Goal: Complete application form

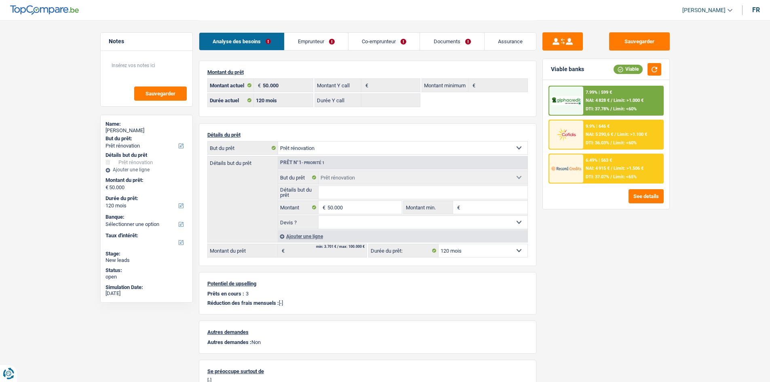
select select "renovation"
select select "120"
select select "renovation"
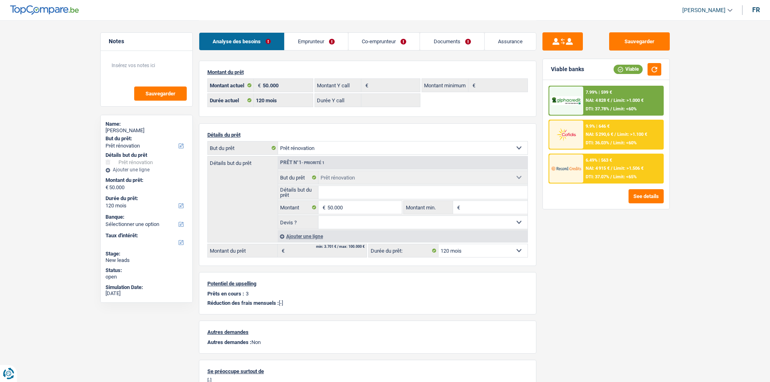
select select "renovation"
select select "120"
click at [464, 40] on link "Documents" at bounding box center [452, 41] width 64 height 17
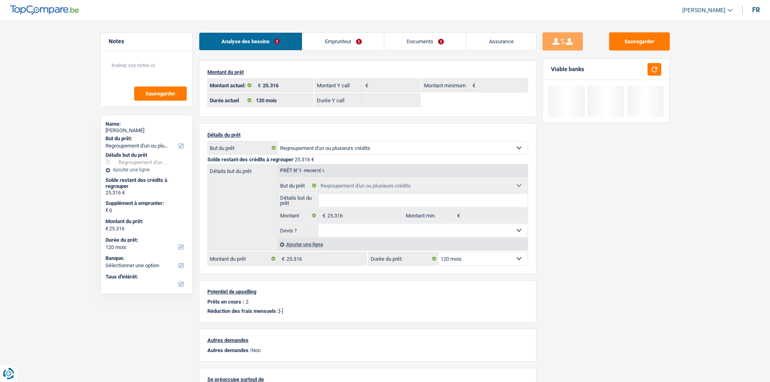
select select "refinancing"
select select "120"
select select "refinancing"
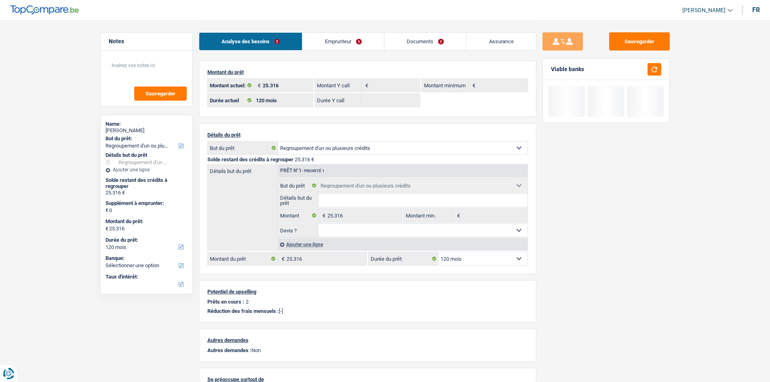
select select "refinancing"
select select "120"
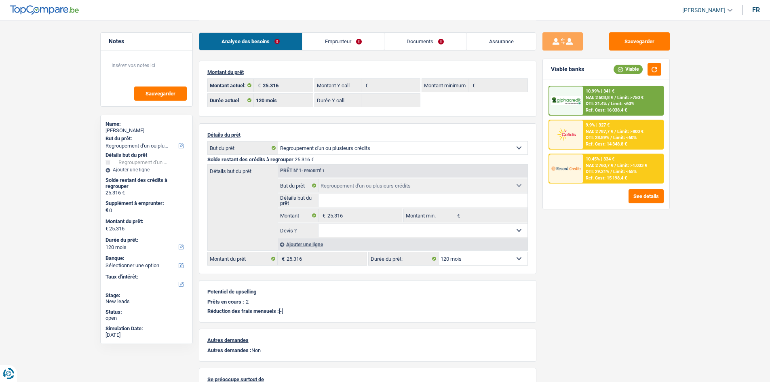
click at [358, 43] on link "Emprunteur" at bounding box center [343, 41] width 82 height 17
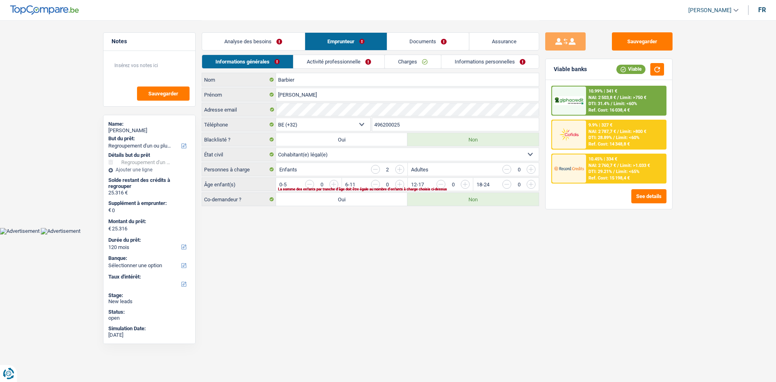
click at [361, 59] on link "Activité professionnelle" at bounding box center [338, 61] width 91 height 13
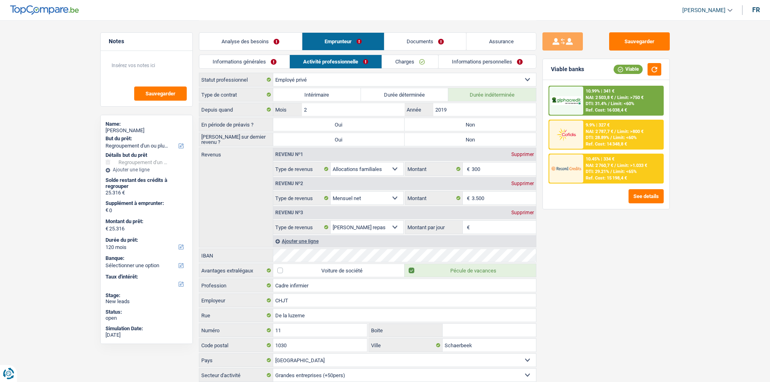
click at [407, 63] on link "Charges" at bounding box center [410, 61] width 56 height 13
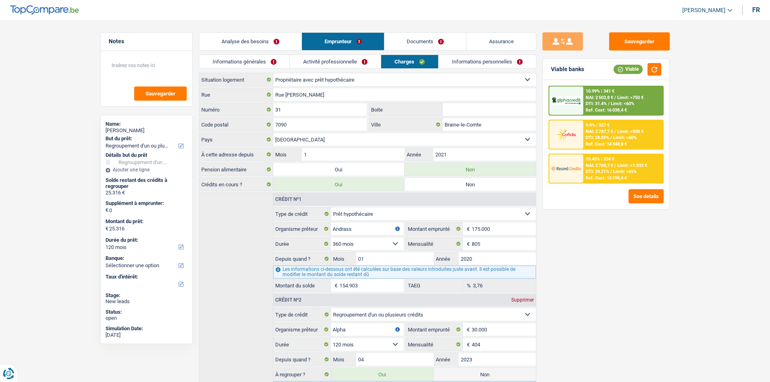
click at [468, 64] on link "Informations personnelles" at bounding box center [486, 61] width 97 height 13
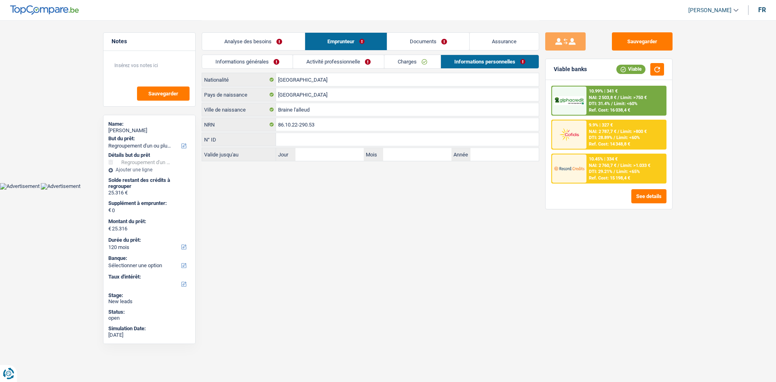
click at [424, 42] on link "Documents" at bounding box center [428, 41] width 82 height 17
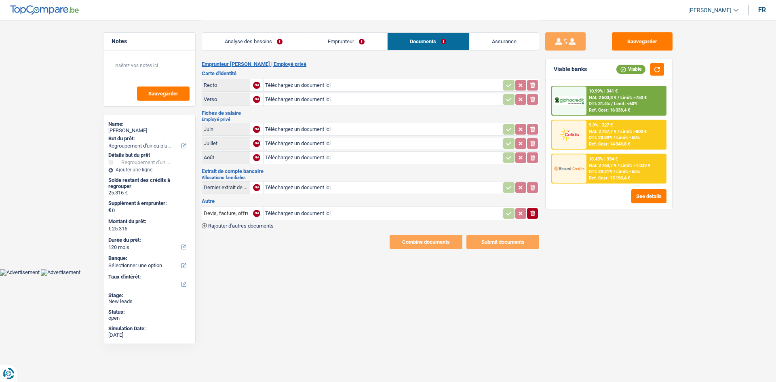
click at [251, 42] on link "Analyse des besoins" at bounding box center [253, 41] width 103 height 17
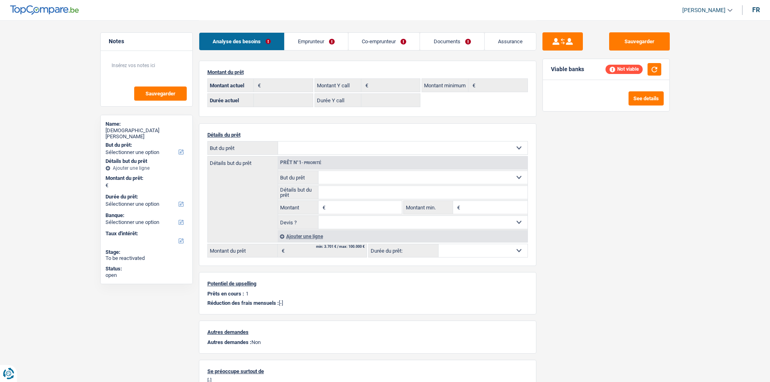
select select "ownerWithMortgage"
select select "BE"
select select "mortgage"
select select "120"
click at [298, 41] on link "Emprunteur" at bounding box center [315, 41] width 63 height 17
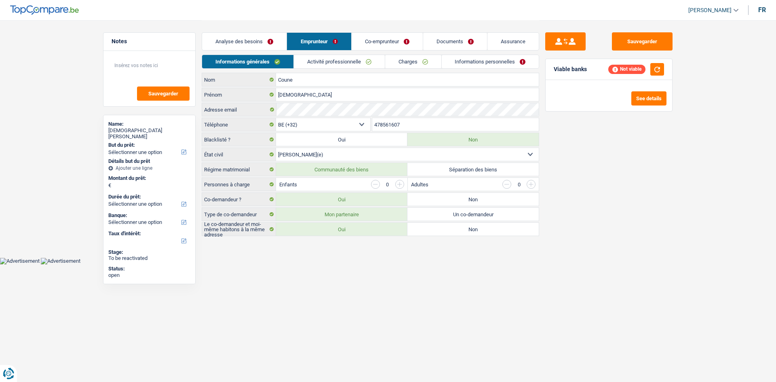
click at [325, 63] on link "Activité professionnelle" at bounding box center [339, 61] width 91 height 13
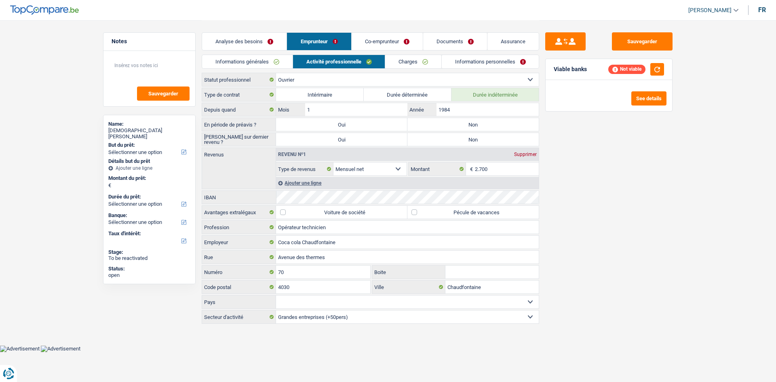
click at [406, 64] on link "Charges" at bounding box center [413, 61] width 56 height 13
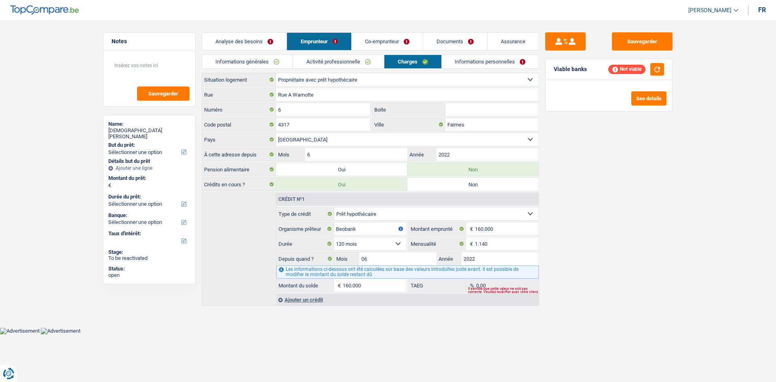
click at [468, 69] on div "Informations générales Activité professionnelle Charges Informations personnell…" at bounding box center [370, 64] width 337 height 18
click at [480, 63] on link "Informations personnelles" at bounding box center [490, 61] width 97 height 13
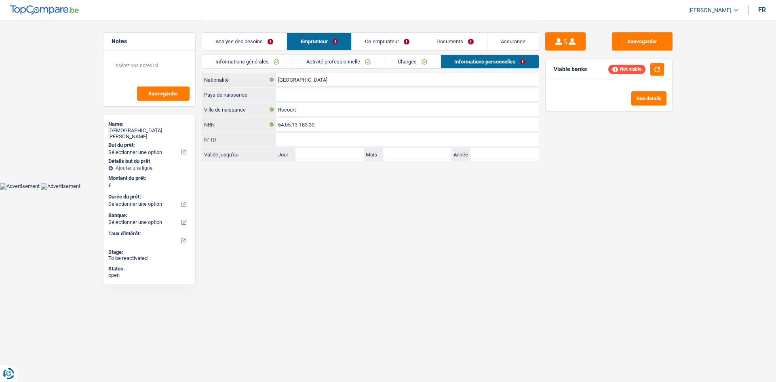
click at [393, 39] on link "Co-emprunteur" at bounding box center [387, 41] width 71 height 17
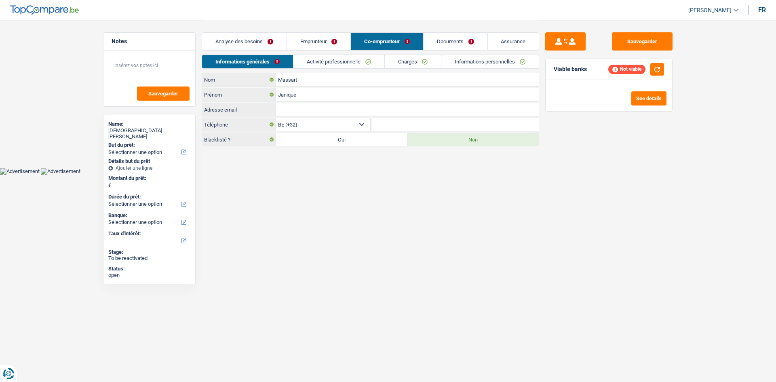
click at [324, 62] on link "Activité professionnelle" at bounding box center [338, 61] width 91 height 13
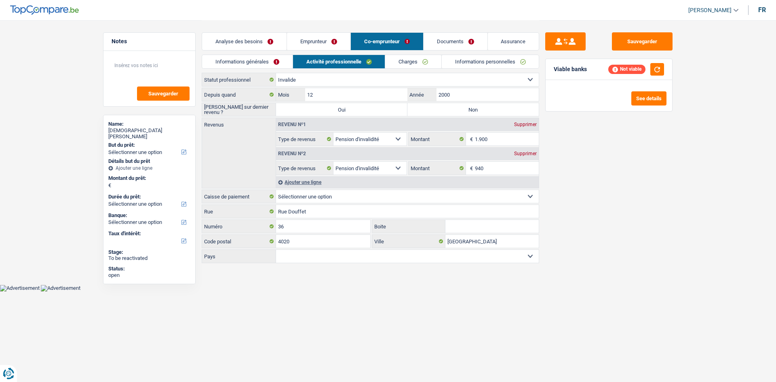
click at [411, 62] on link "Charges" at bounding box center [413, 61] width 56 height 13
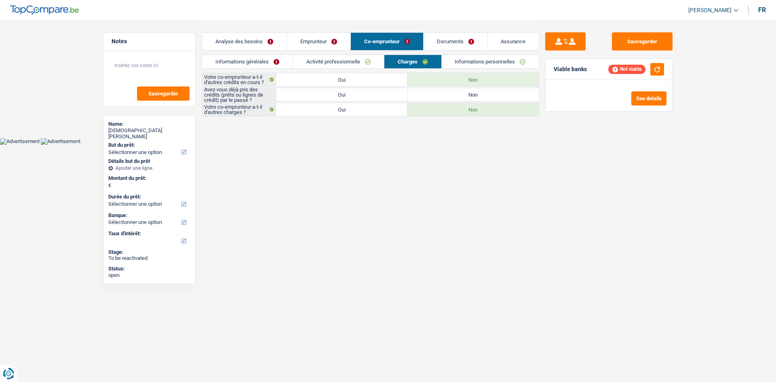
click at [483, 61] on link "Informations personnelles" at bounding box center [490, 61] width 97 height 13
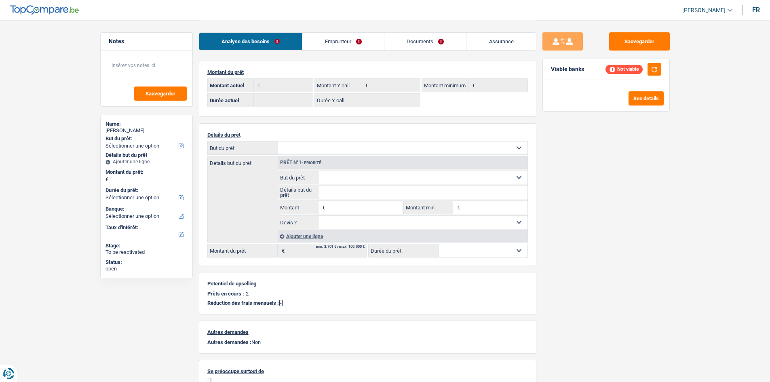
select select "ownerWithMortgage"
select select "BE"
select select "mortgage"
select select "300"
select select "carLoan"
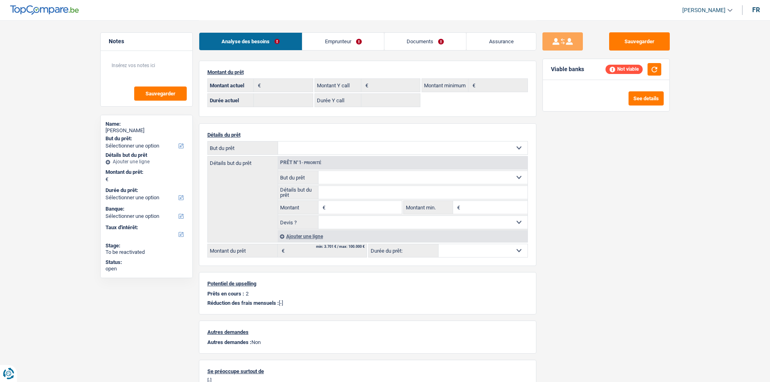
select select "60"
click at [366, 45] on link "Emprunteur" at bounding box center [343, 41] width 82 height 17
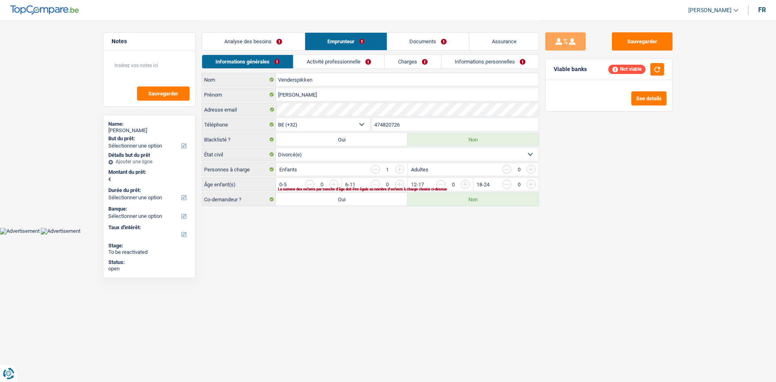
drag, startPoint x: 371, startPoint y: 59, endPoint x: 407, endPoint y: 61, distance: 36.0
click at [370, 60] on link "Activité professionnelle" at bounding box center [338, 61] width 91 height 13
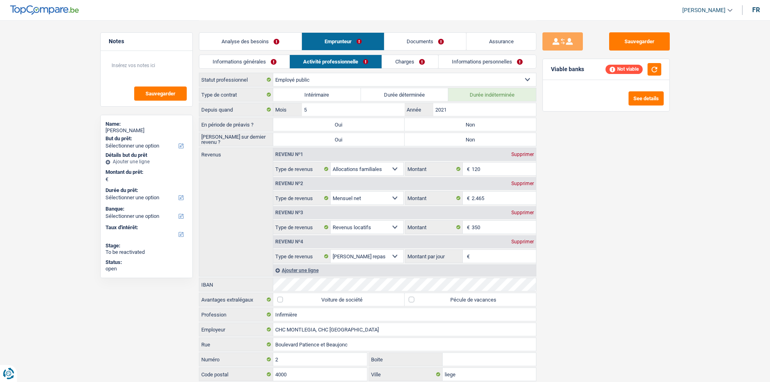
click at [407, 60] on link "Charges" at bounding box center [410, 61] width 56 height 13
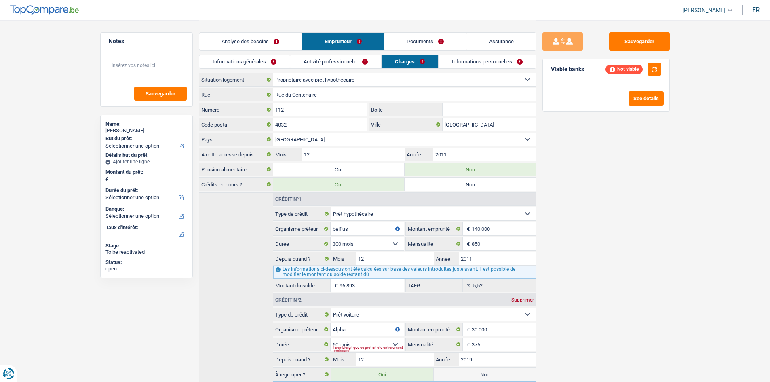
click at [487, 63] on link "Informations personnelles" at bounding box center [486, 61] width 97 height 13
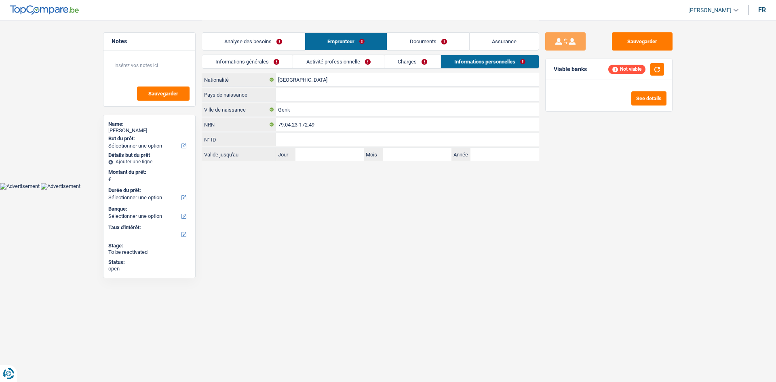
click at [415, 67] on link "Charges" at bounding box center [412, 61] width 56 height 13
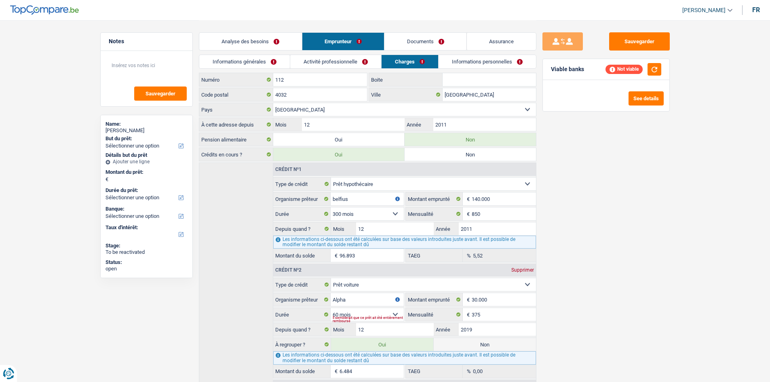
scroll to position [67, 0]
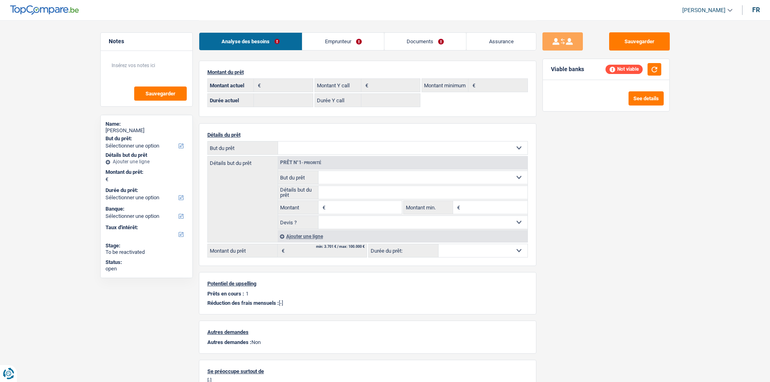
click at [360, 38] on link "Emprunteur" at bounding box center [343, 41] width 82 height 17
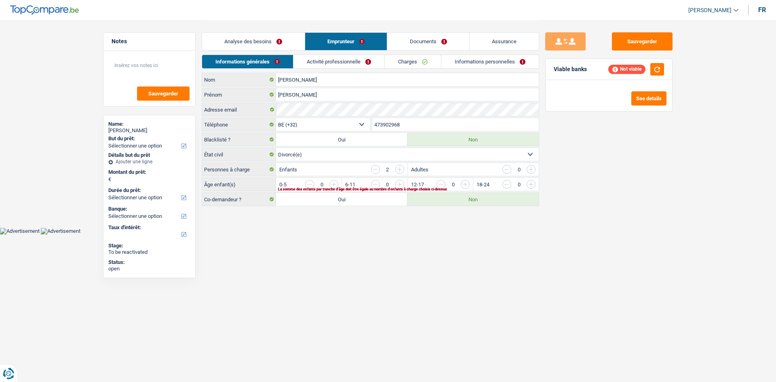
click at [356, 59] on link "Activité professionnelle" at bounding box center [338, 61] width 91 height 13
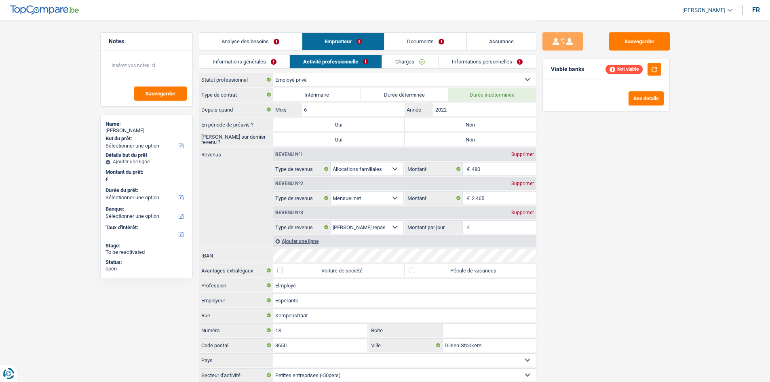
click at [418, 57] on link "Charges" at bounding box center [410, 61] width 56 height 13
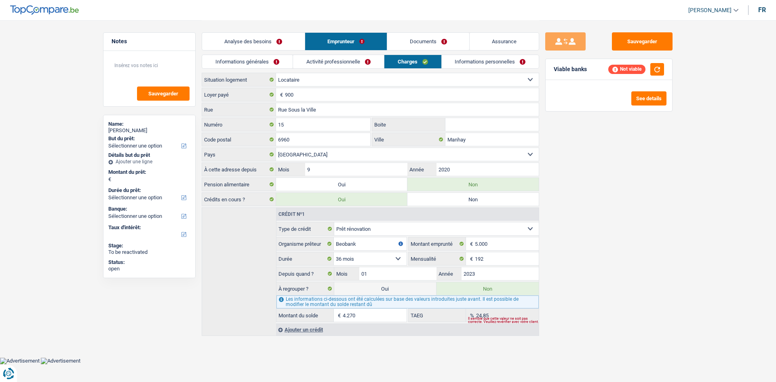
click at [565, 159] on div "Sauvegarder Viable banks Not viable See details" at bounding box center [608, 200] width 139 height 337
click at [420, 227] on select "Carte ou ouverture de crédit Prêt hypothécaire Vente à tempérament Prêt à tempé…" at bounding box center [436, 228] width 205 height 13
select select "personalLoan"
select select
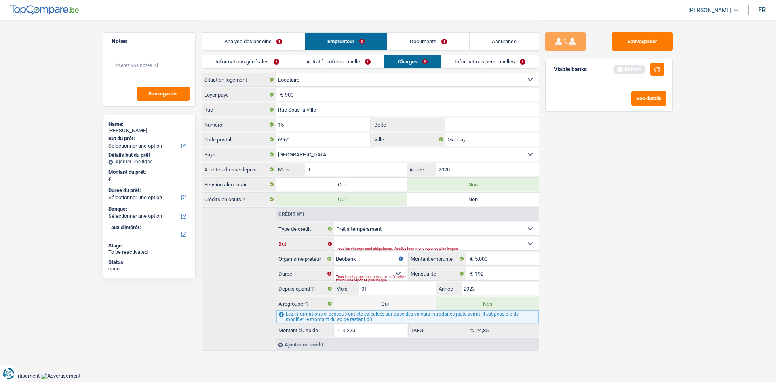
click at [412, 245] on select "Confort maison: meubles, textile, peinture, électroménager, outillage non-profe…" at bounding box center [436, 243] width 205 height 13
select select "homeFurnishingOrRelocation"
click at [334, 237] on select "Confort maison: meubles, textile, peinture, électroménager, outillage non-profe…" at bounding box center [436, 243] width 205 height 13
click at [498, 260] on input "5.000" at bounding box center [507, 258] width 64 height 13
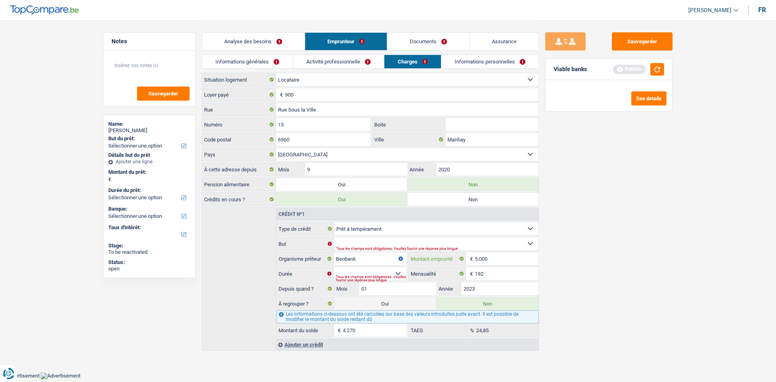
click at [498, 260] on input "5.000" at bounding box center [507, 258] width 64 height 13
type input "48.000"
click at [492, 272] on input "192" at bounding box center [507, 273] width 64 height 13
type input "550"
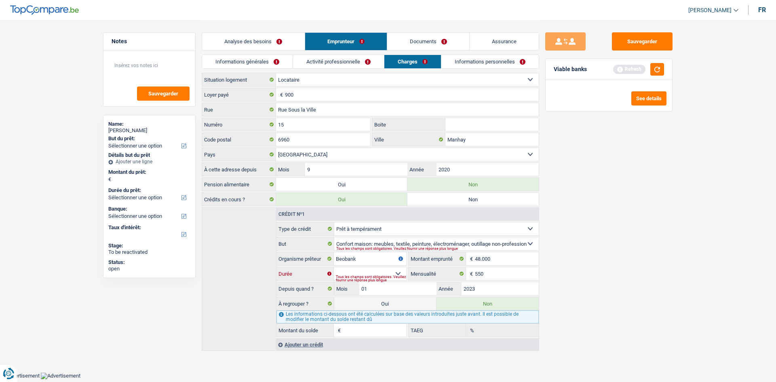
click at [380, 272] on select "12 mois 18 mois 24 mois 30 mois 36 mois 42 mois 48 mois 60 mois 72 mois 84 mois…" at bounding box center [370, 273] width 73 height 13
select select "84"
click at [334, 267] on select "12 mois 18 mois 24 mois 30 mois 36 mois 42 mois 48 mois 60 mois 72 mois 84 mois…" at bounding box center [370, 273] width 73 height 13
type input "29.289"
type input "0,00"
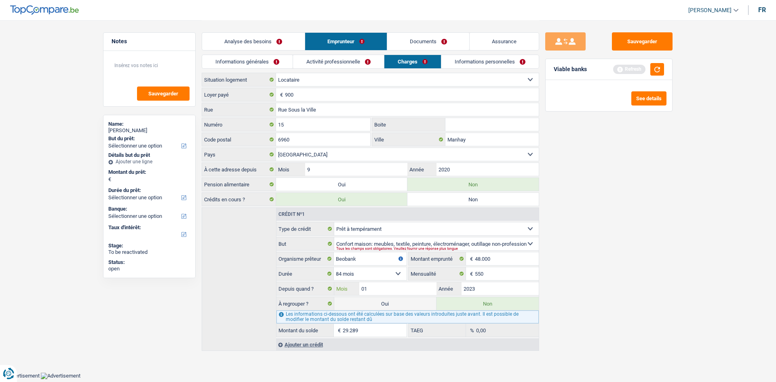
click at [414, 286] on input "01" at bounding box center [397, 288] width 77 height 13
click at [394, 272] on select "12 mois 18 mois 24 mois 30 mois 36 mois 42 mois 48 mois 60 mois 72 mois 84 mois…" at bounding box center [370, 273] width 73 height 13
select select "96"
click at [334, 267] on select "12 mois 18 mois 24 mois 30 mois 36 mois 42 mois 48 mois 60 mois 72 mois 84 mois…" at bounding box center [370, 273] width 73 height 13
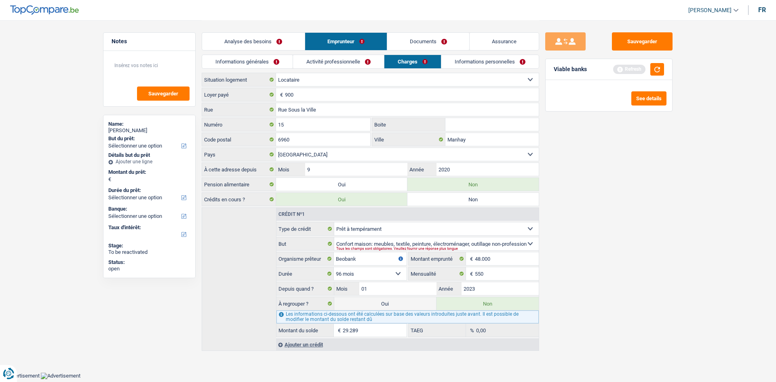
type input "33.011"
type input "2,42"
click at [415, 289] on input "01" at bounding box center [397, 288] width 77 height 13
type input "9"
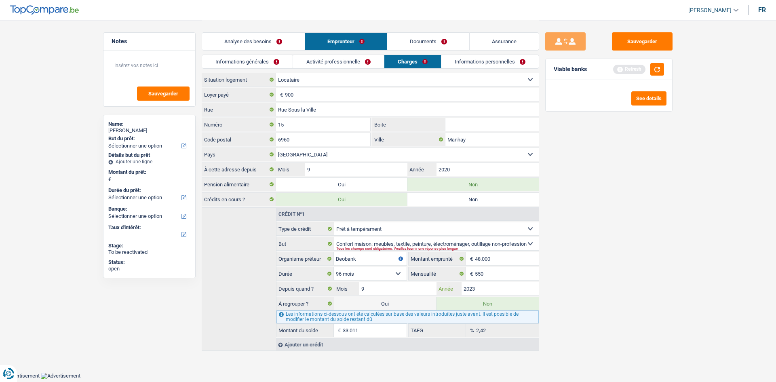
type input "36.849"
click at [487, 286] on input "2023" at bounding box center [499, 288] width 77 height 13
type input "2024"
type input "42.491"
click at [606, 257] on div "Sauvegarder Viable banks Refresh See details" at bounding box center [608, 200] width 139 height 337
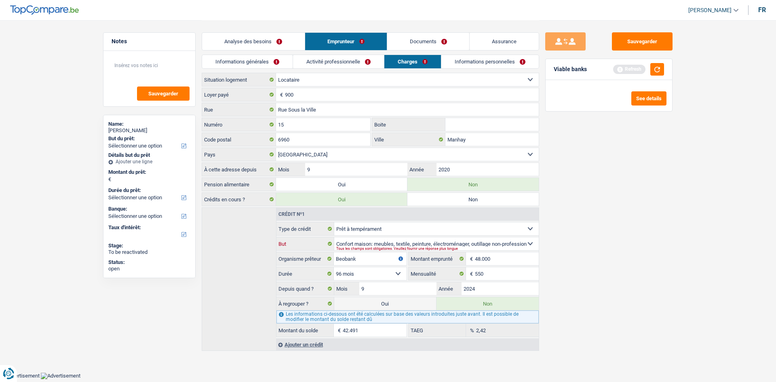
click at [417, 240] on select "Confort maison: meubles, textile, peinture, électroménager, outillage non-profe…" at bounding box center [436, 243] width 205 height 13
click at [334, 237] on select "Confort maison: meubles, textile, peinture, électroménager, outillage non-profe…" at bounding box center [436, 243] width 205 height 13
click at [419, 240] on select "Confort maison: meubles, textile, peinture, électroménager, outillage non-profe…" at bounding box center [436, 243] width 205 height 13
select select "hobbies"
click at [334, 237] on select "Confort maison: meubles, textile, peinture, électroménager, outillage non-profe…" at bounding box center [436, 243] width 205 height 13
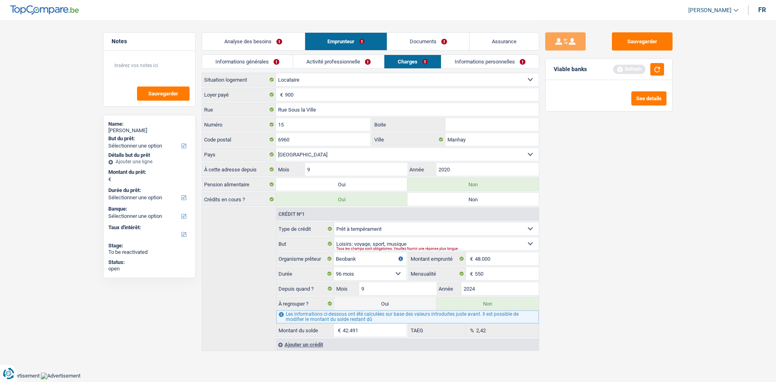
click at [608, 251] on div "Sauvegarder Viable banks Refresh See details" at bounding box center [608, 200] width 139 height 337
click at [658, 67] on button "button" at bounding box center [657, 69] width 14 height 13
click at [398, 287] on input "9" at bounding box center [397, 288] width 77 height 13
type input "3"
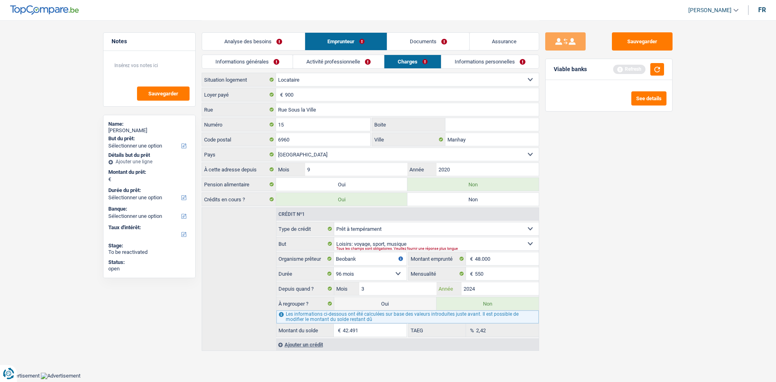
type input "39.687"
click at [520, 289] on input "2024" at bounding box center [499, 288] width 77 height 13
type input "2025"
type input "45.262"
click at [647, 272] on div "Sauvegarder Viable banks Refresh See details" at bounding box center [608, 200] width 139 height 337
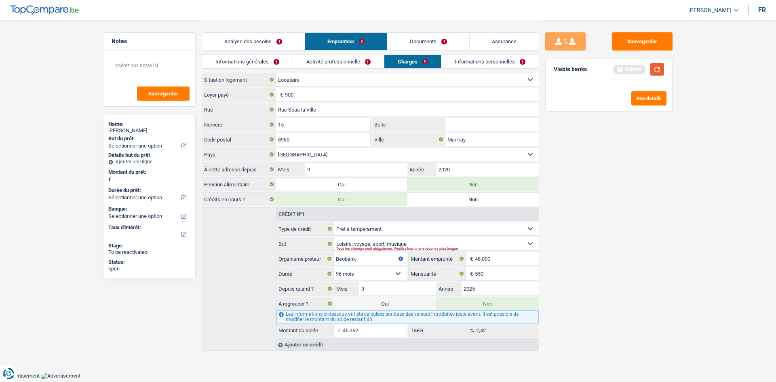
click at [659, 65] on button "button" at bounding box center [657, 69] width 14 height 13
click at [621, 215] on div "Sauvegarder Viable banks" at bounding box center [608, 200] width 139 height 337
click at [658, 65] on button "button" at bounding box center [657, 69] width 14 height 13
click at [504, 245] on select "Confort maison: meubles, textile, peinture, électroménager, outillage non-profe…" at bounding box center [436, 243] width 205 height 13
click at [334, 237] on select "Confort maison: meubles, textile, peinture, électroménager, outillage non-profe…" at bounding box center [436, 243] width 205 height 13
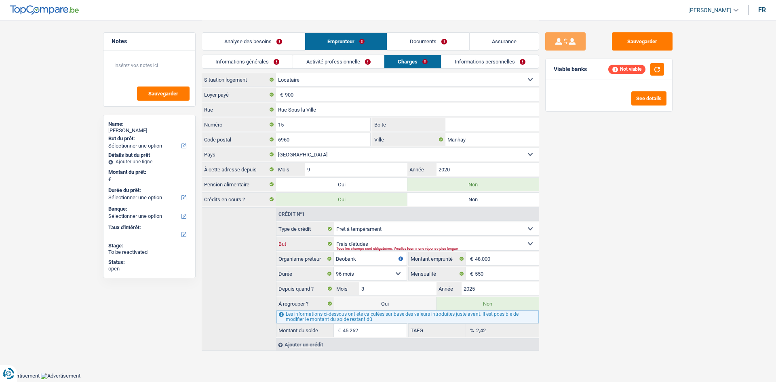
click at [513, 243] on select "Confort maison: meubles, textile, peinture, électroménager, outillage non-profe…" at bounding box center [436, 243] width 205 height 13
select select "homeFurnishingOrRelocation"
click at [334, 237] on select "Confort maison: meubles, textile, peinture, électroménager, outillage non-profe…" at bounding box center [436, 243] width 205 height 13
click at [655, 245] on div "Sauvegarder Viable banks Not viable See details" at bounding box center [608, 200] width 139 height 337
click at [657, 71] on button "button" at bounding box center [657, 69] width 14 height 13
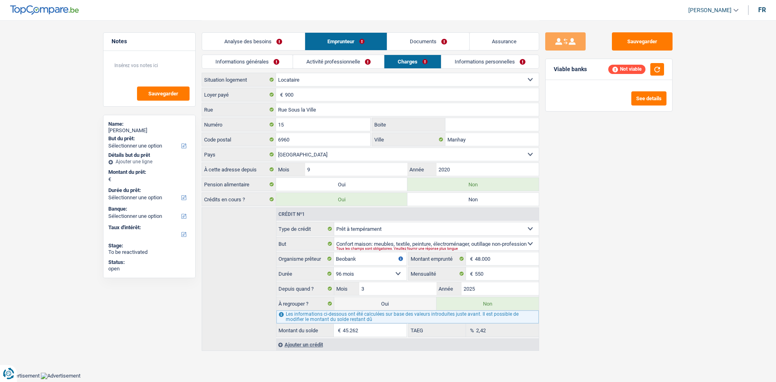
drag, startPoint x: 612, startPoint y: 211, endPoint x: 419, endPoint y: 126, distance: 210.6
click at [612, 211] on div "Sauvegarder Viable banks Not viable See details" at bounding box center [608, 200] width 139 height 337
click at [269, 41] on link "Analyse des besoins" at bounding box center [253, 41] width 103 height 17
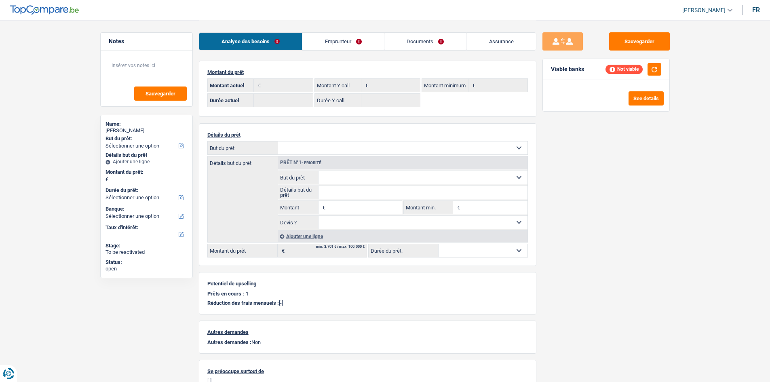
click at [655, 218] on div "Sauvegarder Viable banks Not viable See details" at bounding box center [605, 200] width 139 height 337
click at [648, 72] on button "button" at bounding box center [654, 69] width 14 height 13
click at [347, 36] on link "Emprunteur" at bounding box center [343, 41] width 82 height 17
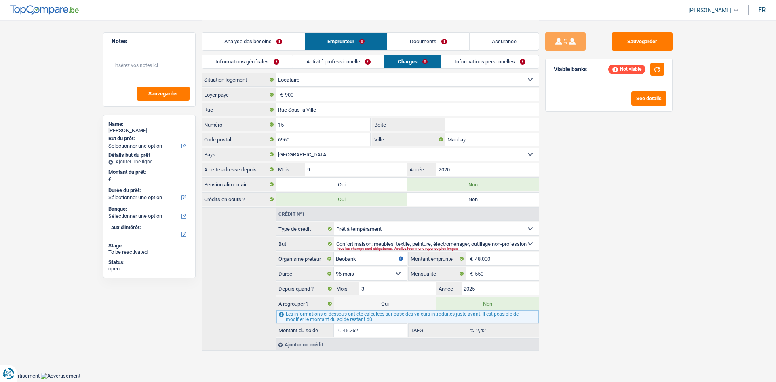
click at [634, 216] on div "Sauvegarder Viable banks Not viable See details" at bounding box center [608, 200] width 139 height 337
click at [312, 345] on div "Ajouter un crédit" at bounding box center [407, 344] width 263 height 12
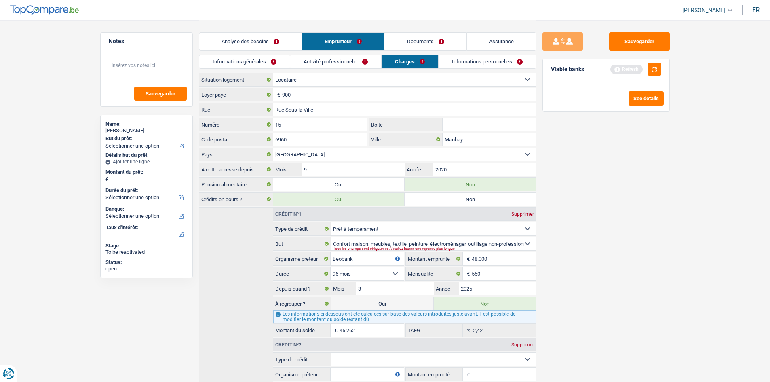
scroll to position [97, 0]
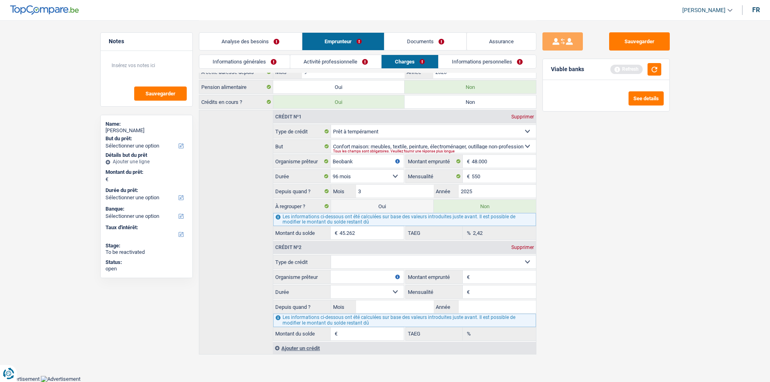
click at [427, 256] on select "Carte ou ouverture de crédit Prêt hypothécaire Vente à tempérament Prêt à tempé…" at bounding box center [433, 261] width 205 height 13
select select "personalLoan"
type input "0"
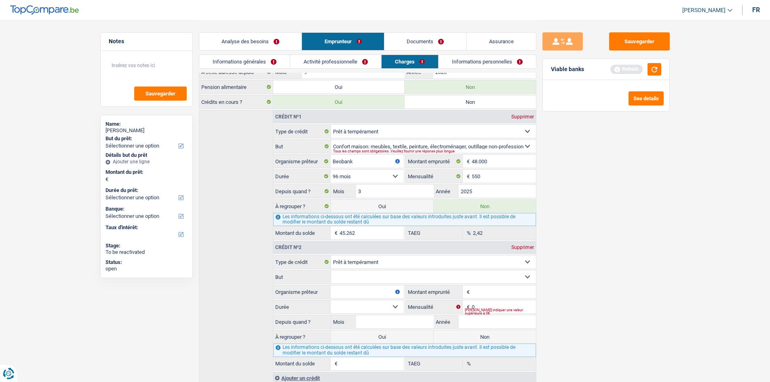
click at [418, 258] on select "Carte ou ouverture de crédit Prêt hypothécaire Vente à tempérament Prêt à tempé…" at bounding box center [433, 261] width 205 height 13
select select "mortgage"
click at [331, 255] on select "Carte ou ouverture de crédit Prêt hypothécaire Vente à tempérament Prêt à tempé…" at bounding box center [433, 261] width 205 height 13
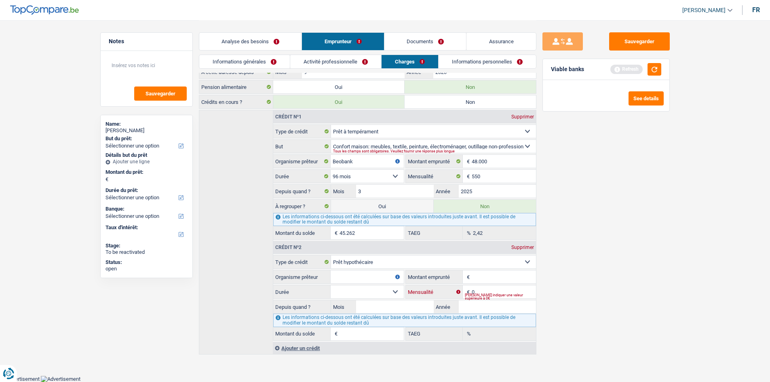
click at [487, 291] on input "0" at bounding box center [504, 291] width 64 height 13
type input "660"
click at [604, 260] on div "Sauvegarder Viable banks Refresh See details" at bounding box center [605, 200] width 139 height 337
click at [491, 275] on input "Montant emprunté" at bounding box center [504, 276] width 64 height 13
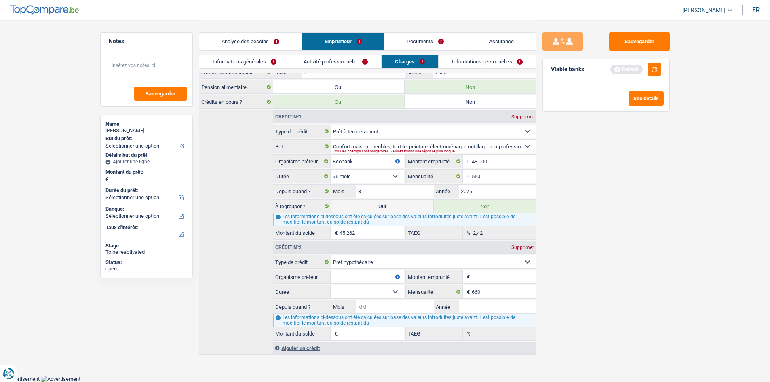
click at [411, 304] on input "Mois" at bounding box center [394, 306] width 77 height 13
type input "3"
click at [482, 307] on input "Année" at bounding box center [497, 306] width 77 height 13
type input "2025"
click at [552, 294] on div "Sauvegarder Viable banks Refresh See details" at bounding box center [605, 200] width 139 height 337
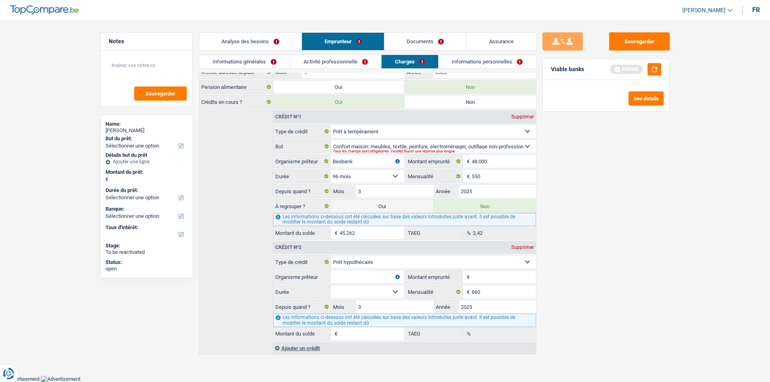
click at [480, 274] on input "Montant emprunté" at bounding box center [504, 276] width 64 height 13
click at [378, 294] on select "120 mois 132 mois 144 mois 180 mois 240 mois 300 mois 360 mois 420 mois Sélecti…" at bounding box center [367, 291] width 73 height 13
click at [480, 276] on input "Montant emprunté" at bounding box center [504, 276] width 64 height 13
type input "148.000"
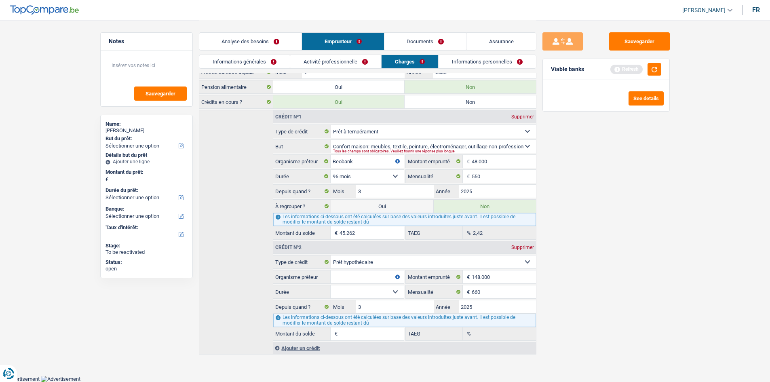
click at [382, 292] on select "120 mois 132 mois 144 mois 180 mois 240 mois 300 mois 360 mois 420 mois Sélecti…" at bounding box center [367, 291] width 73 height 13
select select "300"
click at [331, 285] on select "120 mois 132 mois 144 mois 180 mois 240 mois 300 mois 360 mois 420 mois Sélecti…" at bounding box center [367, 291] width 73 height 13
type input "145.840"
type input "2,47"
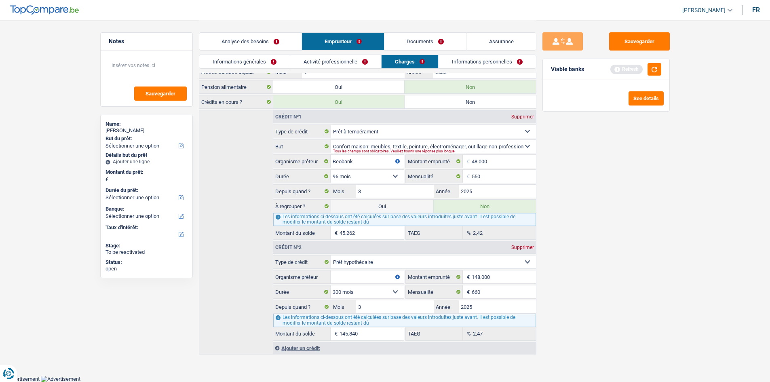
click at [624, 291] on div "Sauvegarder Viable banks Refresh See details" at bounding box center [605, 200] width 139 height 337
click at [347, 277] on input "Organisme prêteur" at bounding box center [367, 276] width 73 height 13
click at [640, 191] on div "Sauvegarder Viable banks Refresh See details" at bounding box center [605, 200] width 139 height 337
click at [656, 59] on div "Viable banks Refresh See details" at bounding box center [605, 85] width 127 height 53
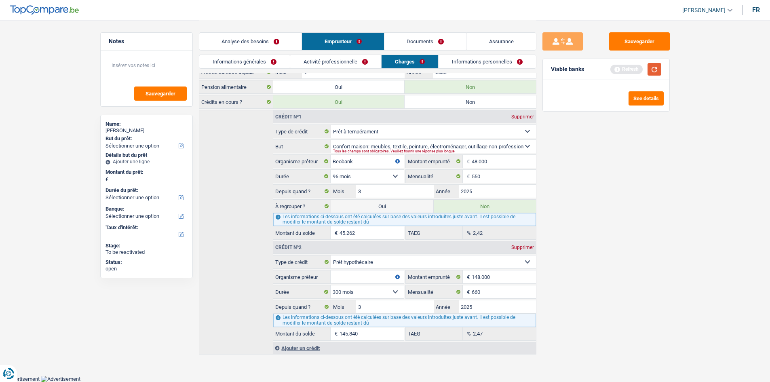
click at [654, 67] on button "button" at bounding box center [654, 69] width 14 height 13
click at [373, 274] on input "Organisme prêteur" at bounding box center [367, 276] width 73 height 13
type input "Beobank"
click at [653, 185] on div "Sauvegarder Viable banks Refresh See details" at bounding box center [605, 200] width 139 height 337
click at [657, 65] on button "button" at bounding box center [654, 69] width 14 height 13
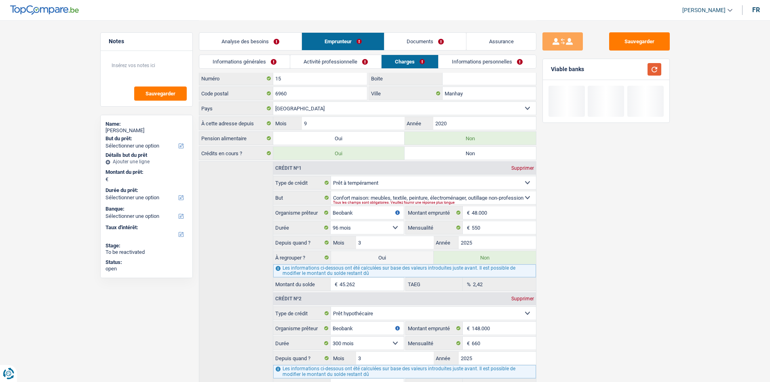
scroll to position [0, 0]
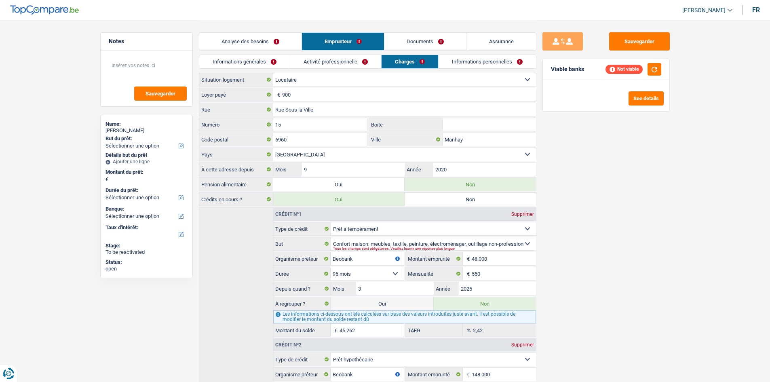
click at [356, 65] on link "Activité professionnelle" at bounding box center [335, 61] width 91 height 13
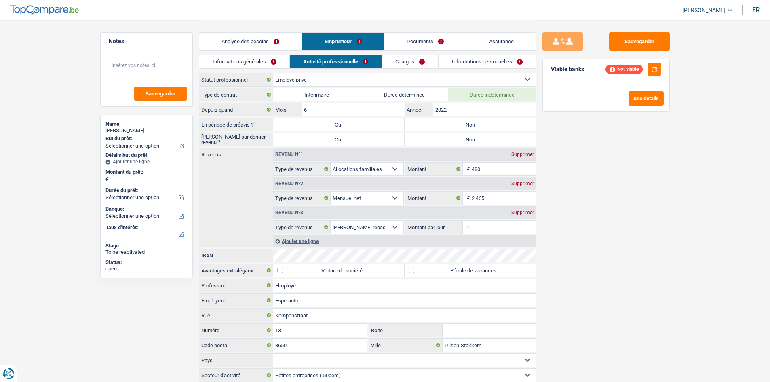
click at [267, 42] on link "Analyse des besoins" at bounding box center [250, 41] width 103 height 17
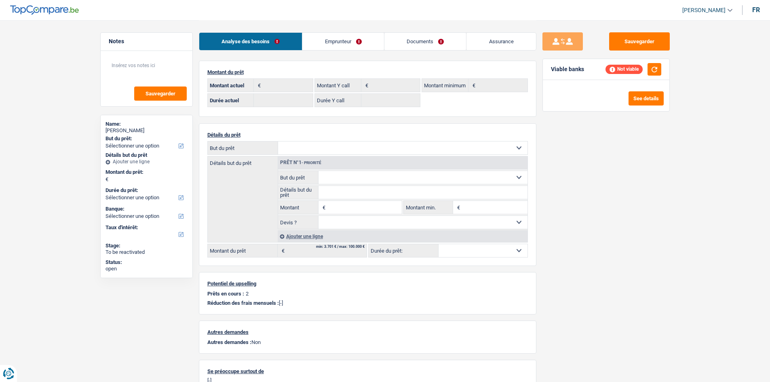
click at [609, 190] on div "Sauvegarder Viable banks Not viable See details" at bounding box center [605, 200] width 139 height 337
click at [489, 151] on select "Confort maison: meubles, textile, peinture, électroménager, outillage non-profe…" at bounding box center [402, 147] width 249 height 13
select select "household"
click at [278, 141] on select "Confort maison: meubles, textile, peinture, électroménager, outillage non-profe…" at bounding box center [402, 147] width 249 height 13
select select "household"
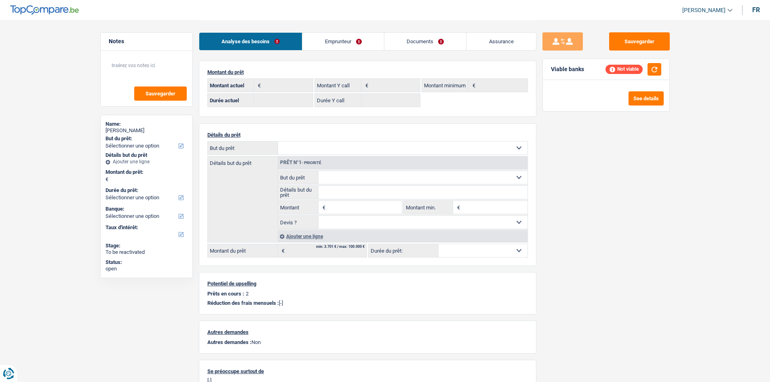
select select "household"
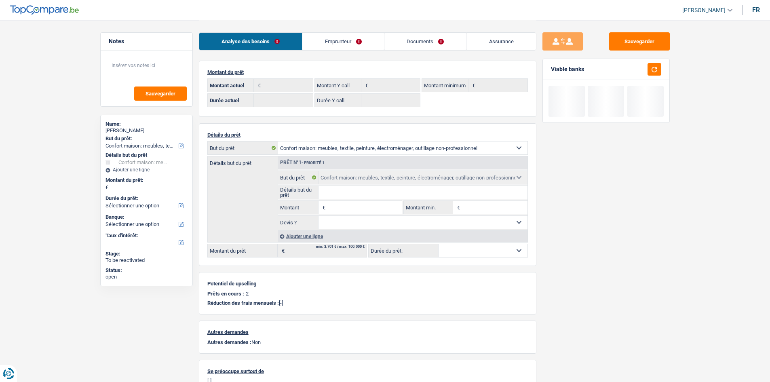
click at [595, 177] on div "Sauvegarder Viable banks" at bounding box center [605, 200] width 139 height 337
click at [612, 205] on div "Sauvegarder Viable banks Not viable See details" at bounding box center [605, 200] width 139 height 337
click at [346, 44] on link "Emprunteur" at bounding box center [343, 41] width 82 height 17
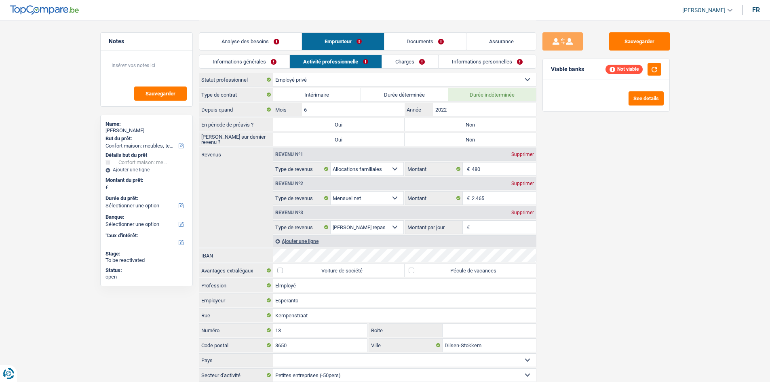
click at [419, 61] on link "Charges" at bounding box center [410, 61] width 56 height 13
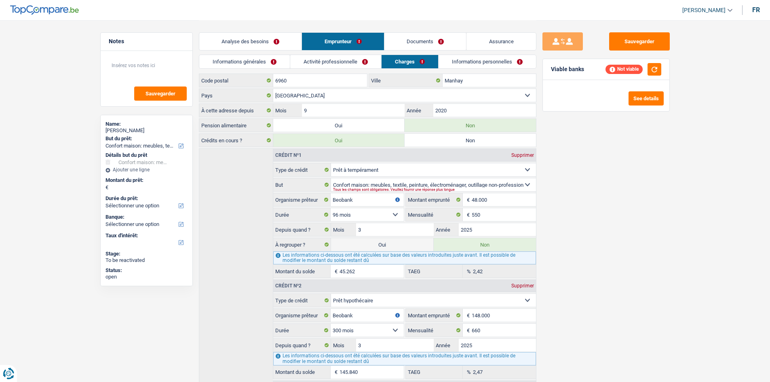
scroll to position [97, 0]
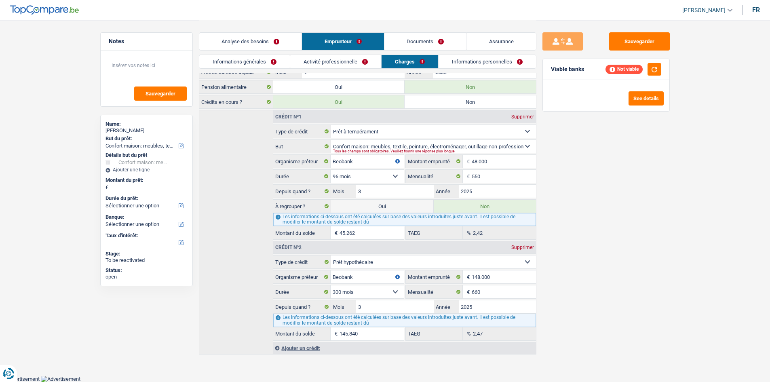
click at [315, 352] on div "Ajouter un crédit" at bounding box center [404, 348] width 263 height 12
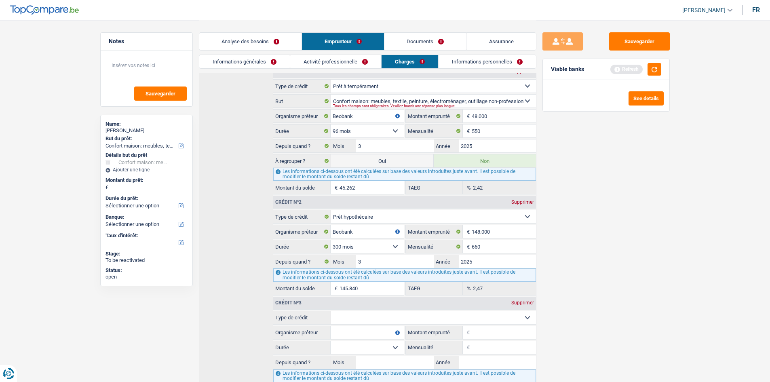
scroll to position [198, 0]
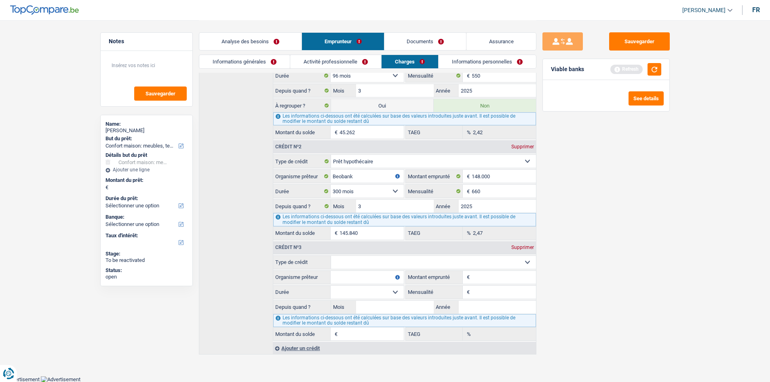
click at [434, 260] on select "Carte ou ouverture de crédit Prêt hypothécaire Vente à tempérament Prêt à tempé…" at bounding box center [433, 262] width 205 height 13
select select "personalSale"
type input "0"
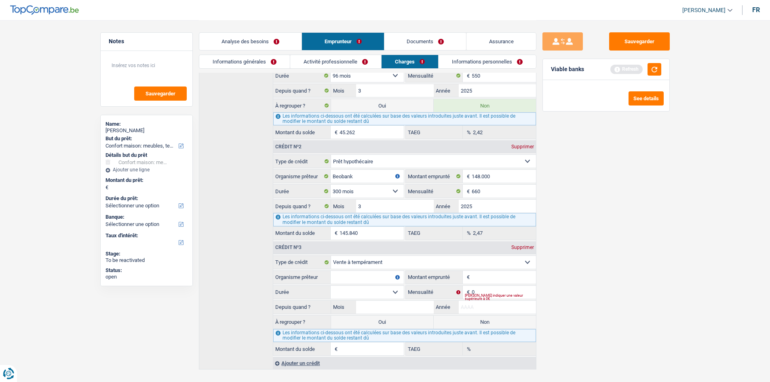
click at [480, 308] on input "Année" at bounding box center [497, 307] width 77 height 13
click at [483, 291] on input "0" at bounding box center [504, 292] width 64 height 13
click at [416, 308] on input "Mois" at bounding box center [394, 307] width 77 height 13
type input "3"
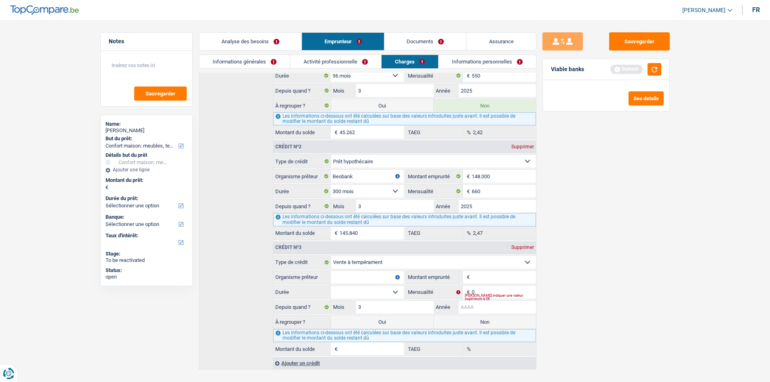
click at [473, 308] on input "Année" at bounding box center [497, 307] width 77 height 13
type input "2025"
click at [488, 290] on input "0" at bounding box center [504, 292] width 64 height 13
type input "230"
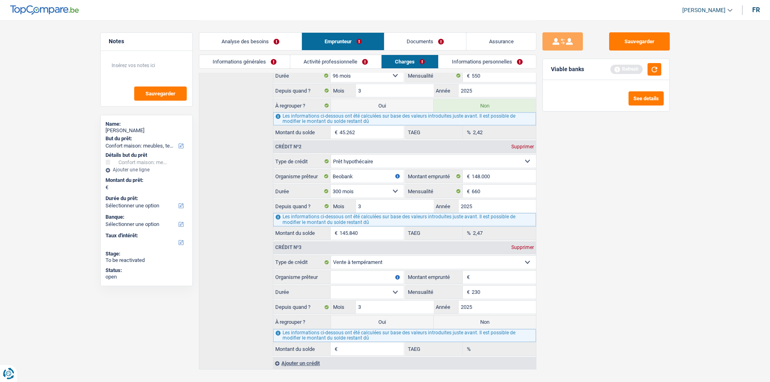
click at [489, 277] on input "Montant emprunté" at bounding box center [504, 277] width 64 height 13
click at [373, 275] on input "Organisme prêteur" at bounding box center [367, 277] width 73 height 13
click at [373, 275] on input "Ikea" at bounding box center [367, 277] width 73 height 13
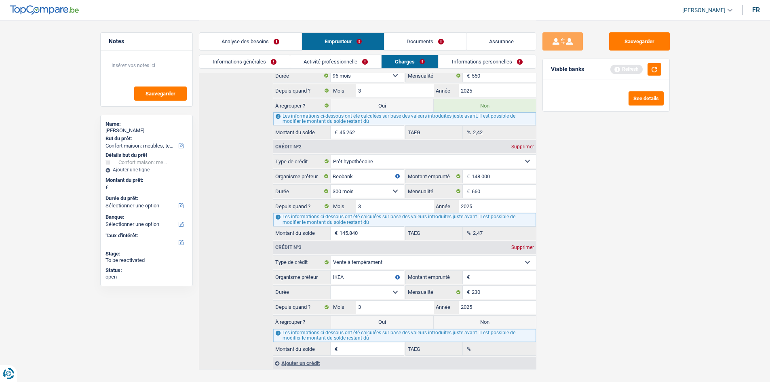
type input "IKEA"
click at [518, 277] on input "Montant emprunté" at bounding box center [504, 277] width 64 height 13
click at [388, 292] on select "12 mois 18 mois 24 mois Sélectionner une option" at bounding box center [367, 292] width 73 height 13
click at [498, 279] on input "Montant emprunté" at bounding box center [504, 277] width 64 height 13
type input "6.501"
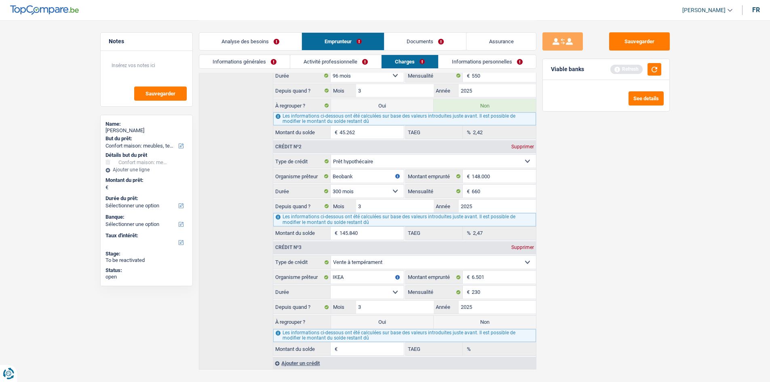
click at [387, 290] on select "12 mois 18 mois 24 mois 30 mois 36 mois 42 mois Sélectionner une option" at bounding box center [367, 292] width 73 height 13
select select "36"
click at [331, 286] on select "12 mois 18 mois 24 mois 30 mois 36 mois 42 mois Sélectionner une option" at bounding box center [367, 292] width 73 height 13
type input "5.627"
type input "17,75"
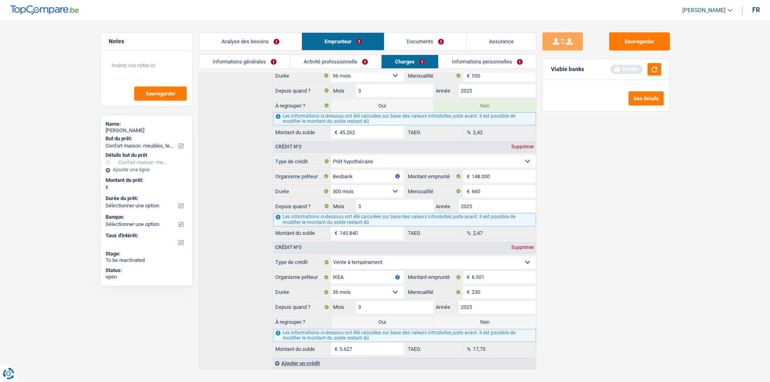
click at [475, 322] on label "Non" at bounding box center [485, 322] width 102 height 13
click at [475, 322] on input "Non" at bounding box center [485, 322] width 102 height 13
radio input "true"
click at [617, 252] on div "Sauvegarder Viable banks Refresh See details" at bounding box center [605, 200] width 139 height 337
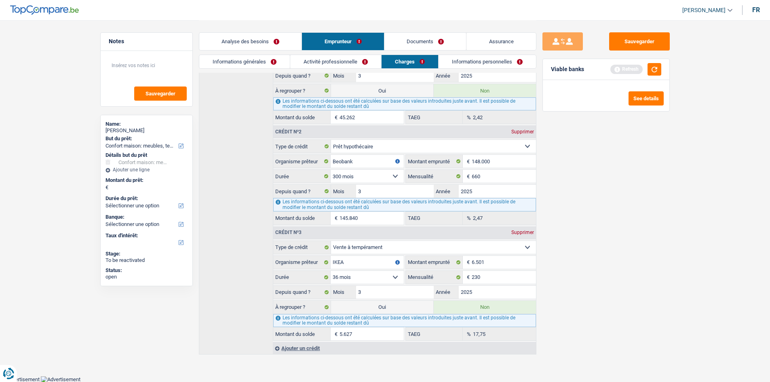
click at [310, 350] on div "Ajouter un crédit" at bounding box center [404, 348] width 263 height 12
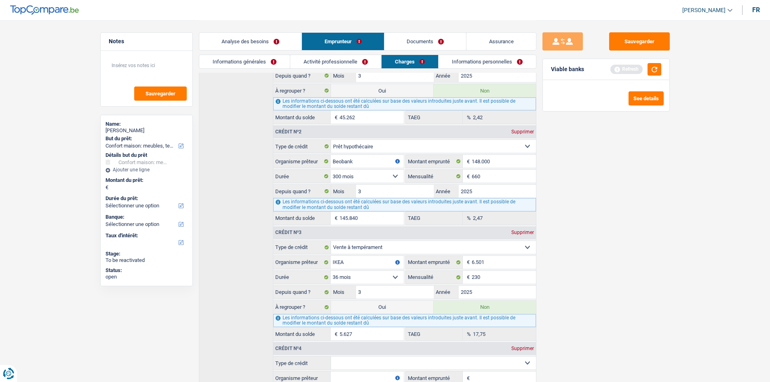
scroll to position [314, 0]
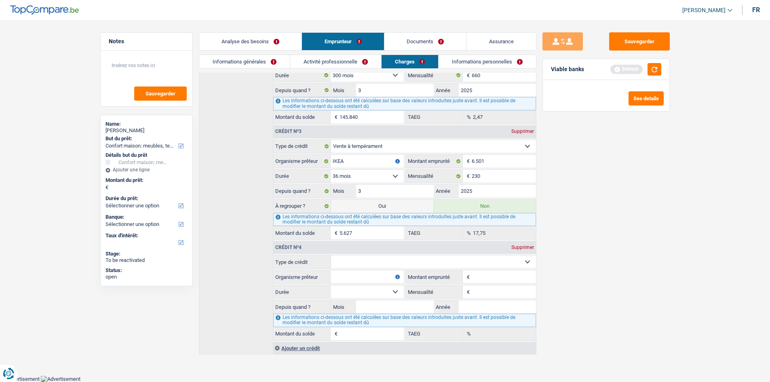
drag, startPoint x: 425, startPoint y: 258, endPoint x: 423, endPoint y: 266, distance: 8.6
click at [425, 258] on select "Carte ou ouverture de crédit Prêt hypothécaire Vente à tempérament Prêt à tempé…" at bounding box center [433, 261] width 205 height 13
select select "cardOrCredit"
type input "0"
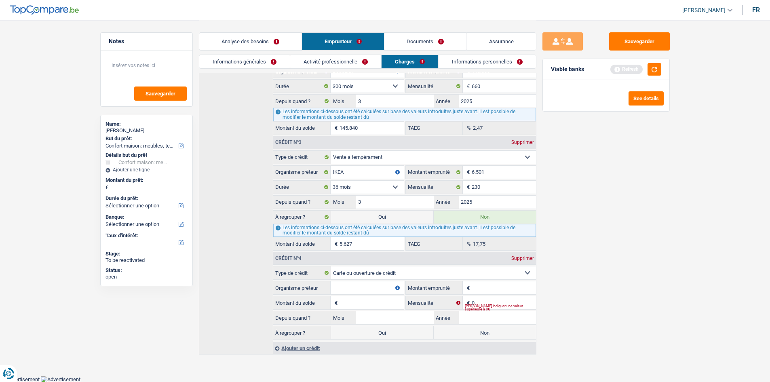
click at [373, 284] on input "Organisme prêteur" at bounding box center [367, 287] width 73 height 13
type input "VISA"
click at [309, 349] on div "Ajouter un crédit" at bounding box center [404, 348] width 263 height 12
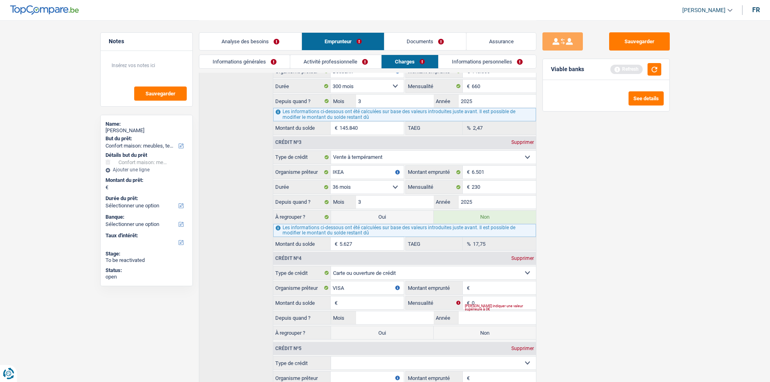
scroll to position [404, 0]
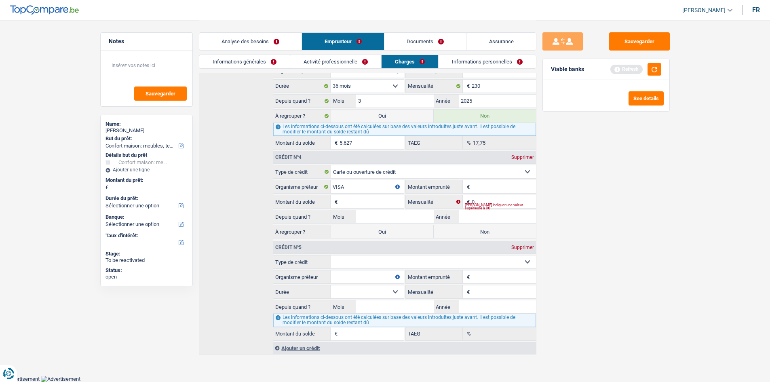
drag, startPoint x: 396, startPoint y: 259, endPoint x: 397, endPoint y: 268, distance: 8.9
click at [396, 259] on select "Carte ou ouverture de crédit Prêt hypothécaire Vente à tempérament Prêt à tempé…" at bounding box center [433, 261] width 205 height 13
click at [393, 263] on select "Carte ou ouverture de crédit Prêt hypothécaire Vente à tempérament Prêt à tempé…" at bounding box center [433, 261] width 205 height 13
select select "cardOrCredit"
type input "0"
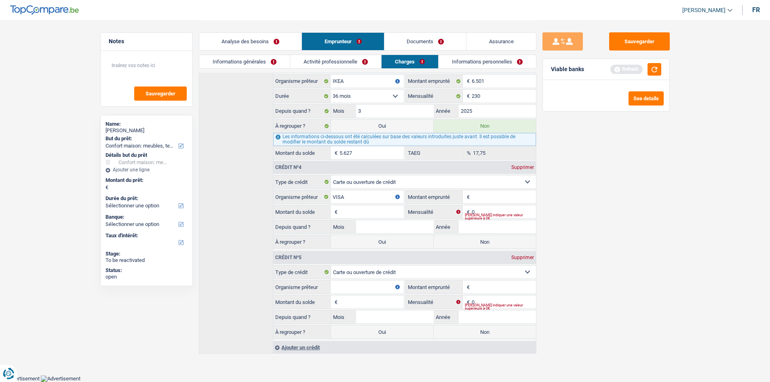
scroll to position [393, 0]
click at [487, 198] on input "Montant emprunté" at bounding box center [504, 197] width 64 height 13
type input "2.500"
click at [482, 291] on input "Montant emprunté" at bounding box center [504, 287] width 64 height 13
type input "2.500"
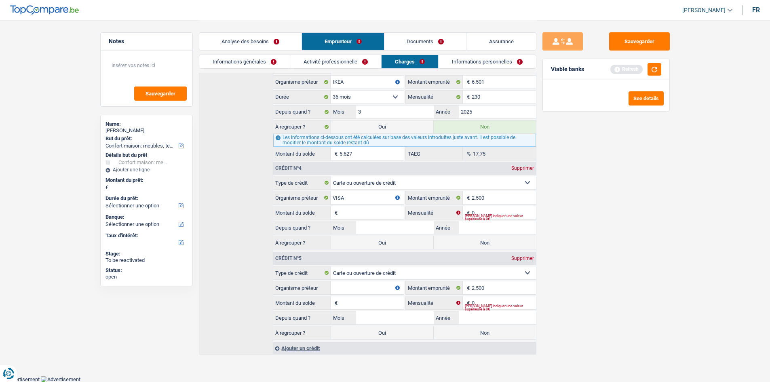
click at [375, 206] on input "Montant du solde" at bounding box center [371, 212] width 64 height 13
type input "2.500"
click at [378, 298] on input "Montant du solde" at bounding box center [371, 302] width 64 height 13
type input "2.500"
click at [373, 289] on input "Organisme prêteur" at bounding box center [367, 287] width 73 height 13
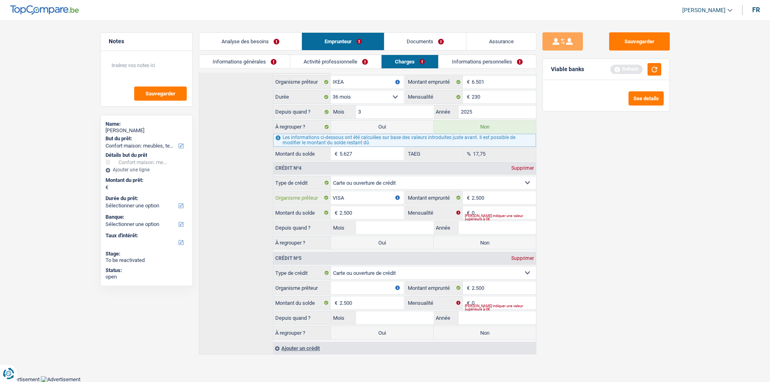
click at [355, 200] on input "VISA" at bounding box center [367, 197] width 73 height 13
click at [368, 290] on input "Organisme prêteur" at bounding box center [367, 287] width 73 height 13
paste input "VISA"
type input "VISA"
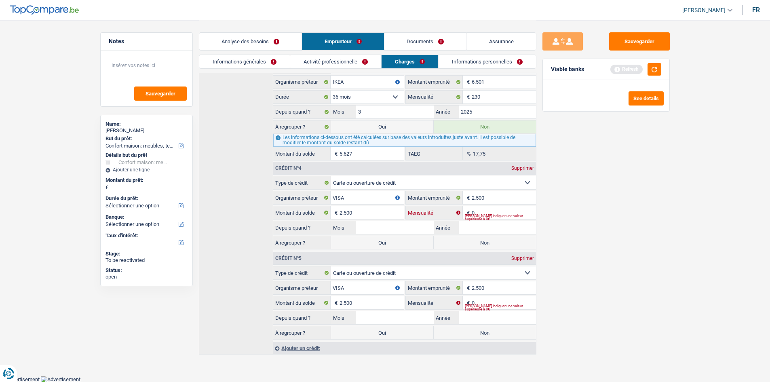
click at [483, 211] on input "0" at bounding box center [504, 212] width 64 height 13
type input "75"
click at [492, 301] on input "0" at bounding box center [504, 302] width 64 height 13
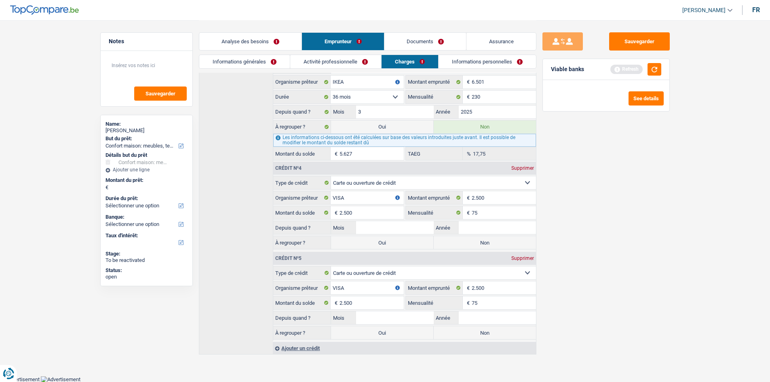
type input "75"
click at [421, 228] on input "Mois" at bounding box center [394, 227] width 77 height 13
type input "8"
click at [469, 225] on input "Année" at bounding box center [497, 227] width 77 height 13
type input "2025"
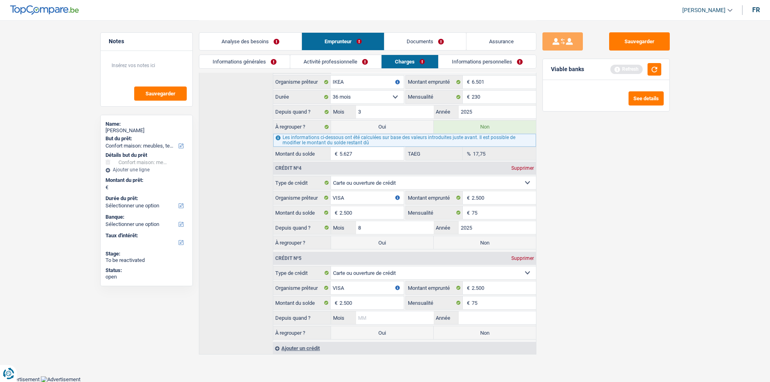
click at [402, 315] on input "Mois" at bounding box center [394, 317] width 77 height 13
type input "4"
click at [471, 317] on input "Année" at bounding box center [497, 317] width 77 height 13
type input "2025"
click at [506, 330] on label "Non" at bounding box center [485, 332] width 102 height 13
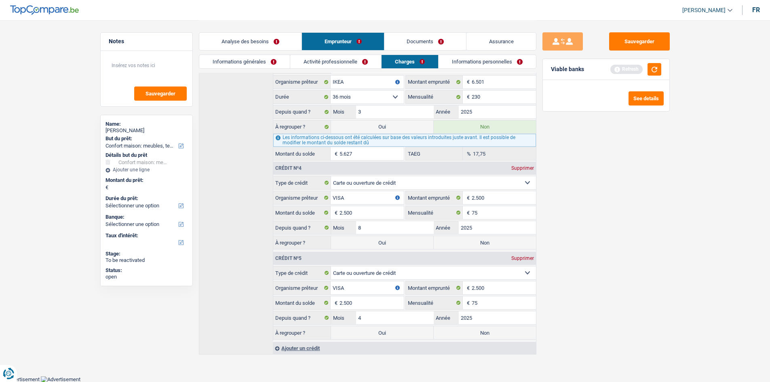
click at [506, 330] on input "Non" at bounding box center [485, 332] width 102 height 13
radio input "true"
click at [490, 243] on label "Non" at bounding box center [485, 242] width 102 height 13
click at [490, 243] on input "Non" at bounding box center [485, 242] width 102 height 13
radio input "true"
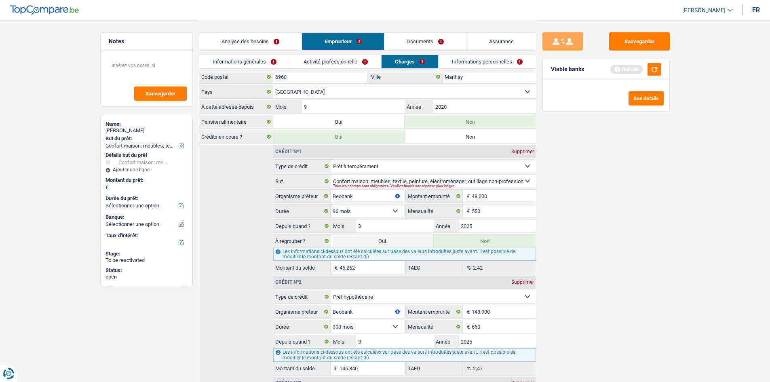
scroll to position [0, 0]
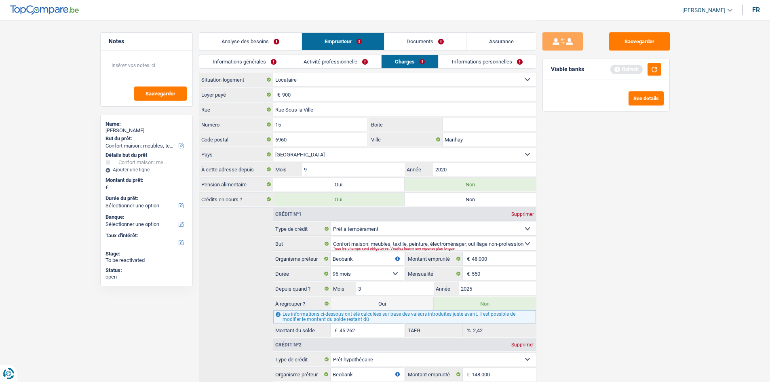
click at [257, 64] on link "Informations générales" at bounding box center [244, 61] width 91 height 13
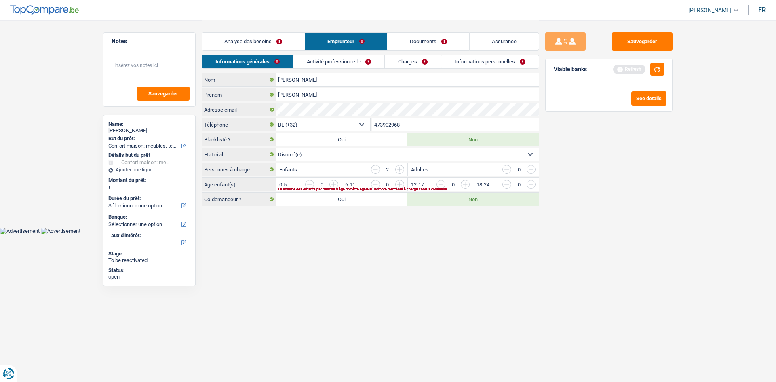
click at [336, 63] on link "Activité professionnelle" at bounding box center [338, 61] width 91 height 13
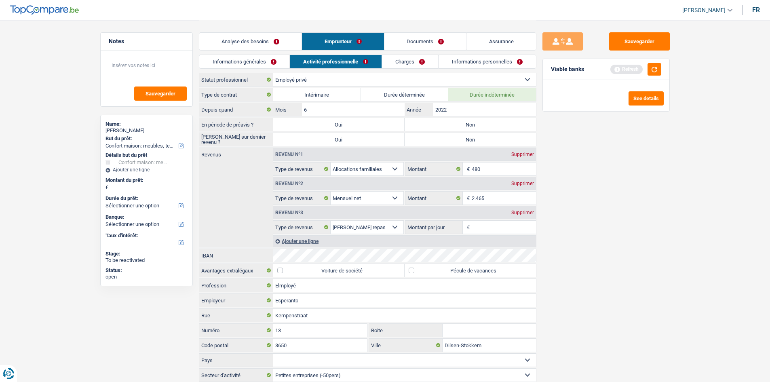
click at [452, 124] on label "Non" at bounding box center [469, 124] width 131 height 13
click at [452, 124] on input "Non" at bounding box center [469, 124] width 131 height 13
radio input "true"
click at [448, 143] on label "Non" at bounding box center [469, 139] width 131 height 13
click at [448, 143] on input "Non" at bounding box center [469, 139] width 131 height 13
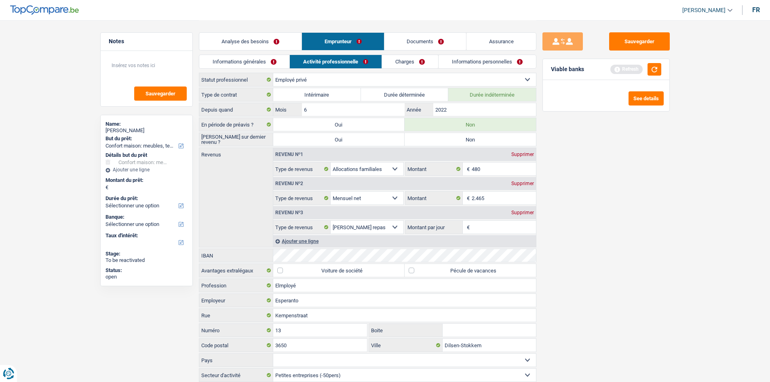
radio input "true"
click at [647, 198] on div "Sauvegarder Viable banks Refresh See details" at bounding box center [605, 200] width 139 height 337
click at [425, 60] on link "Charges" at bounding box center [410, 61] width 56 height 13
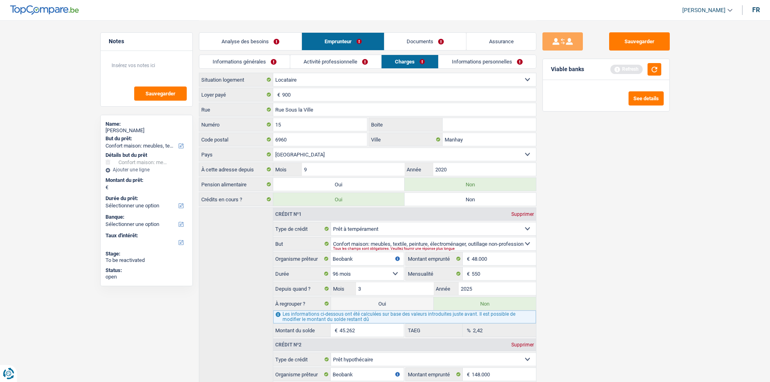
click at [352, 77] on select "Locataire Propriétaire avec prêt hypothécaire Propriétaire sans prêt hypothécai…" at bounding box center [404, 79] width 263 height 13
select select "ownerWithMortgage"
click at [273, 73] on select "Locataire Propriétaire avec prêt hypothécaire Propriétaire sans prêt hypothécai…" at bounding box center [404, 79] width 263 height 13
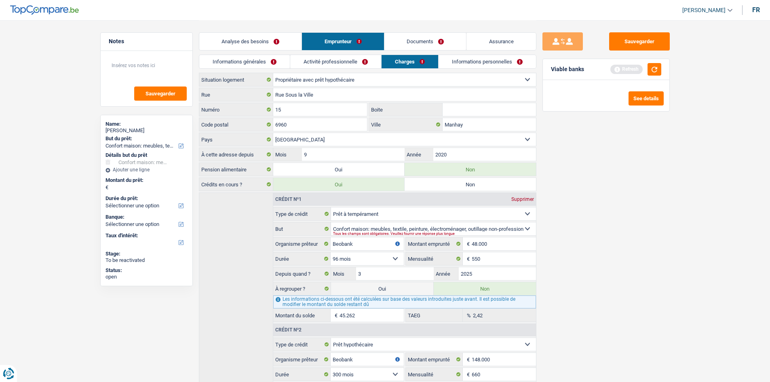
click at [339, 64] on link "Activité professionnelle" at bounding box center [335, 61] width 91 height 13
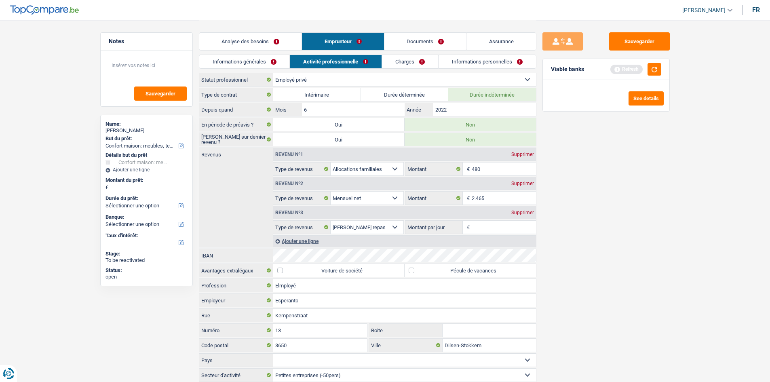
click at [613, 200] on div "Sauvegarder Viable banks Refresh See details" at bounding box center [605, 200] width 139 height 337
click at [500, 196] on input "2.465" at bounding box center [504, 198] width 64 height 13
type input "2.750"
click at [606, 194] on div "Sauvegarder Viable banks Refresh See details" at bounding box center [605, 200] width 139 height 337
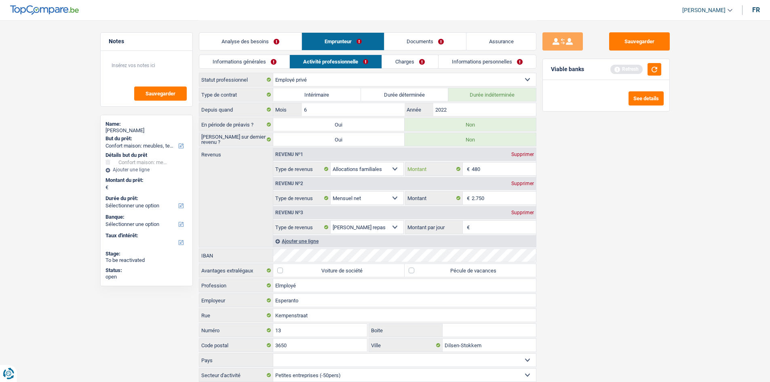
click at [496, 170] on input "480" at bounding box center [504, 168] width 64 height 13
type input "240"
click at [634, 202] on div "Sauvegarder Viable banks Refresh See details" at bounding box center [605, 200] width 139 height 337
click at [620, 205] on div "Sauvegarder Viable banks Refresh See details" at bounding box center [605, 200] width 139 height 337
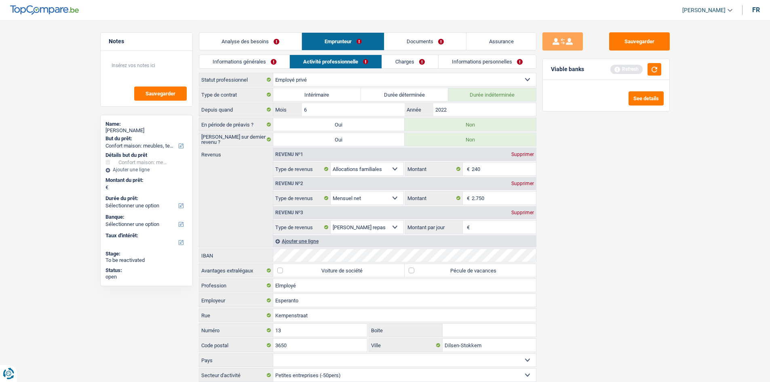
click at [525, 213] on div "Supprimer" at bounding box center [522, 212] width 27 height 5
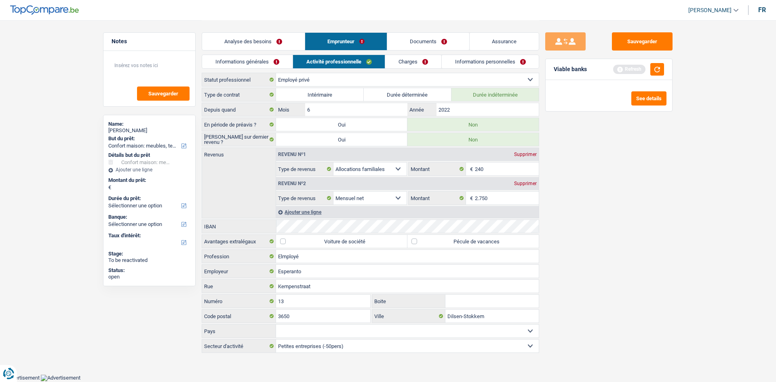
click at [567, 194] on div "Sauvegarder Viable banks Refresh See details" at bounding box center [608, 200] width 139 height 337
click at [405, 62] on link "Charges" at bounding box center [413, 61] width 56 height 13
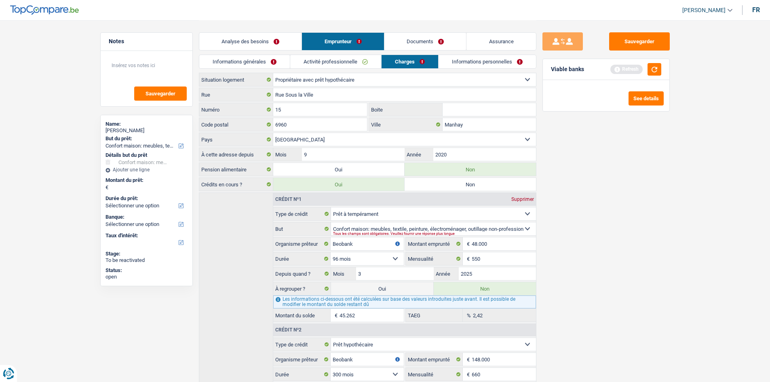
click at [687, 285] on main "Notes Sauvegarder Name: [PERSON_NAME] But du prêt: Confort maison: meubles, tex…" at bounding box center [385, 377] width 770 height 754
click at [654, 73] on button "button" at bounding box center [654, 69] width 14 height 13
click at [325, 56] on link "Activité professionnelle" at bounding box center [335, 61] width 91 height 13
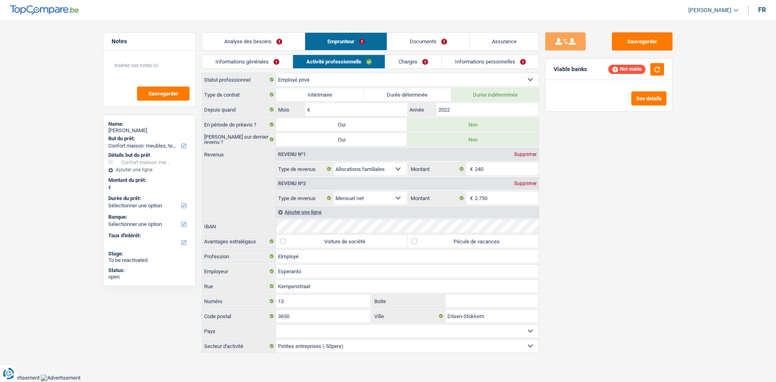
click at [410, 64] on link "Charges" at bounding box center [413, 61] width 56 height 13
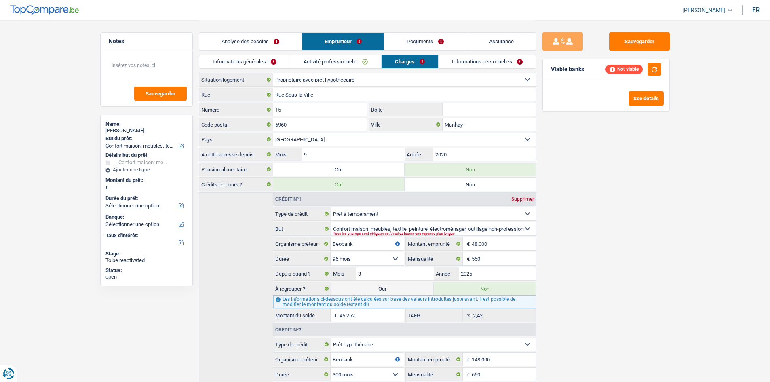
click at [468, 65] on link "Informations personnelles" at bounding box center [486, 61] width 97 height 13
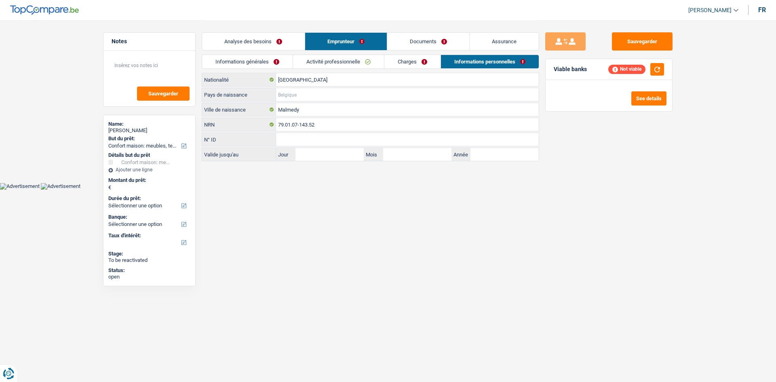
click at [355, 90] on input "Pays de naissance" at bounding box center [407, 94] width 263 height 13
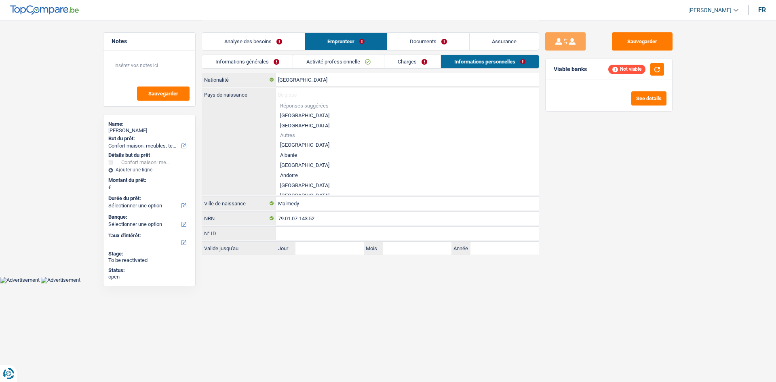
click at [295, 114] on li "[GEOGRAPHIC_DATA]" at bounding box center [407, 115] width 263 height 10
type input "[GEOGRAPHIC_DATA]"
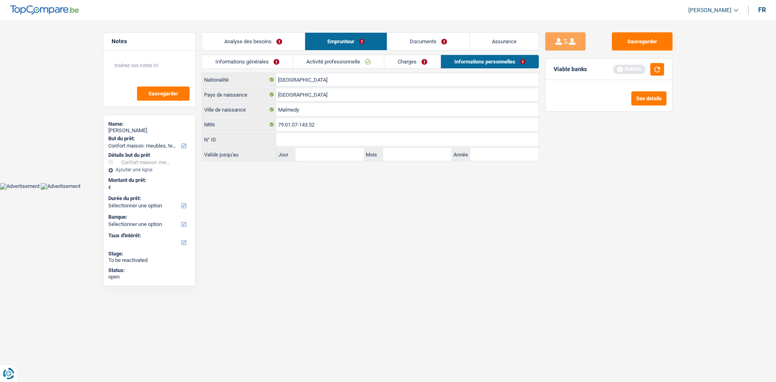
click at [638, 152] on div "Sauvegarder Viable banks Refresh See details" at bounding box center [608, 200] width 139 height 337
click at [423, 59] on link "Charges" at bounding box center [412, 61] width 56 height 13
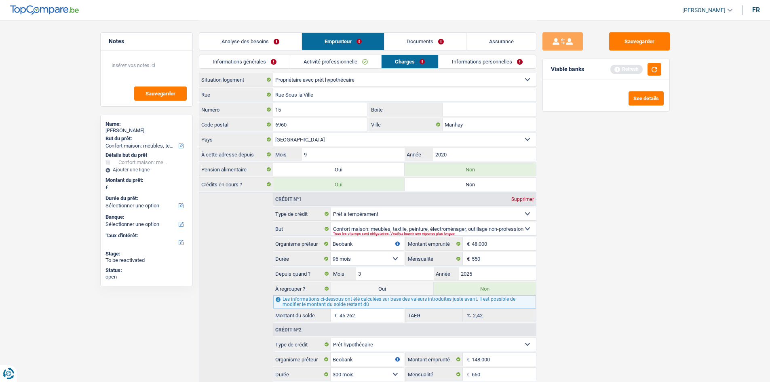
click at [662, 184] on div "Sauvegarder Viable banks Refresh See details" at bounding box center [605, 200] width 139 height 337
click at [314, 96] on input "Rue Sous la Ville" at bounding box center [404, 94] width 263 height 13
click at [655, 65] on button "button" at bounding box center [654, 69] width 14 height 13
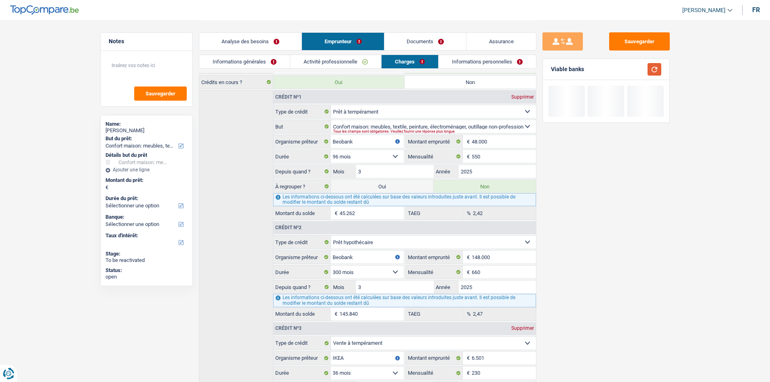
scroll to position [242, 0]
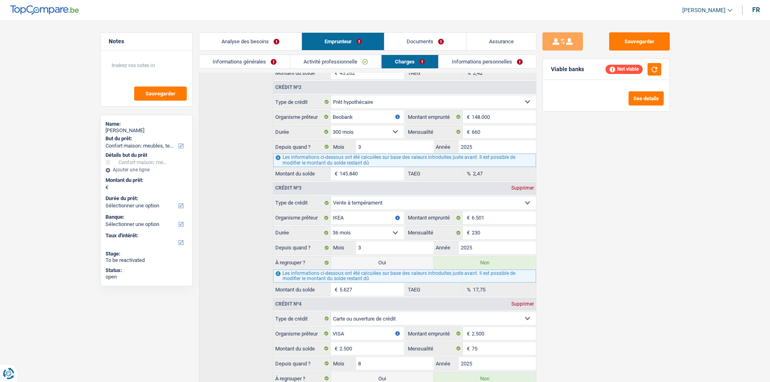
click at [398, 267] on label "Oui" at bounding box center [382, 262] width 102 height 13
click at [398, 267] on input "Oui" at bounding box center [382, 262] width 102 height 13
radio input "true"
type input "5.627"
radio input "false"
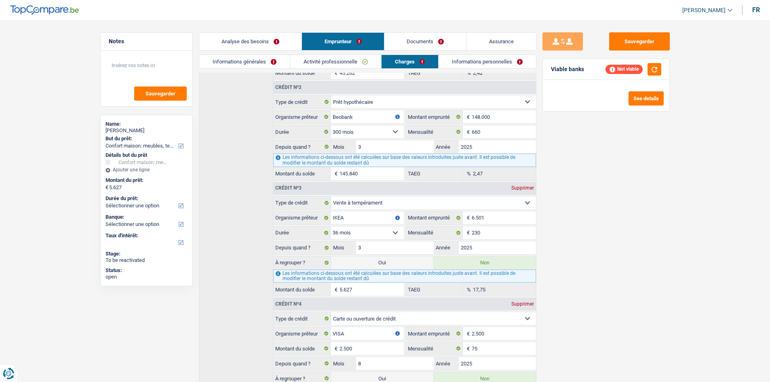
select select "refinancing"
select select "42"
select select "refinancing"
select select "household"
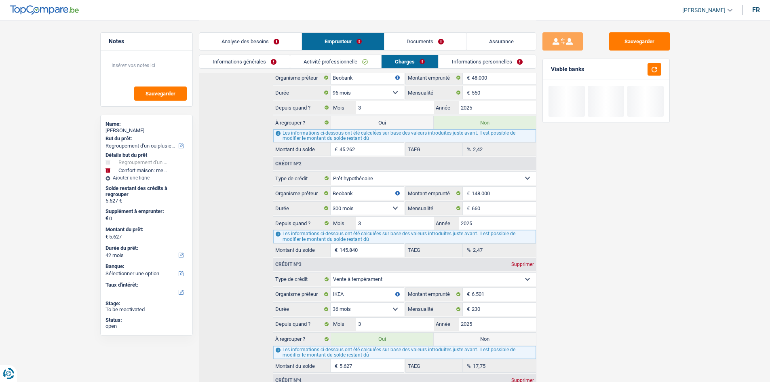
scroll to position [81, 0]
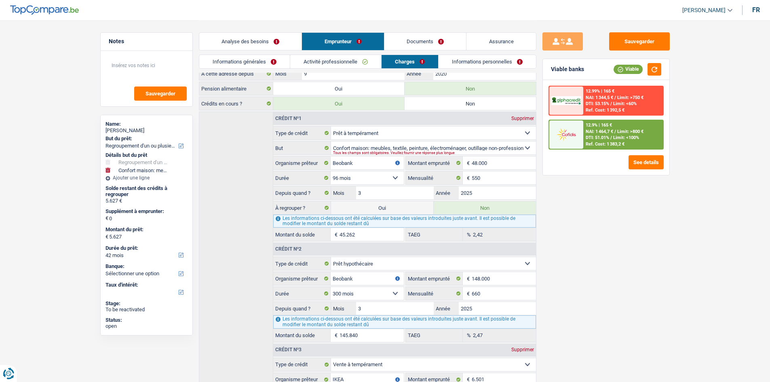
click at [410, 204] on label "Oui" at bounding box center [382, 207] width 102 height 13
click at [410, 204] on input "Oui" at bounding box center [382, 207] width 102 height 13
radio input "true"
radio input "false"
type input "50.889"
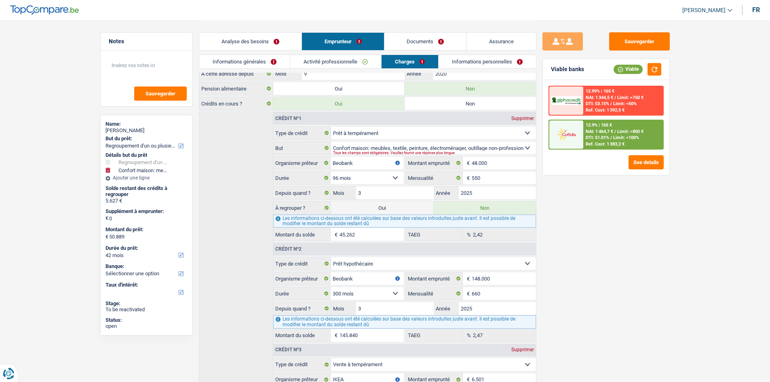
select select "144"
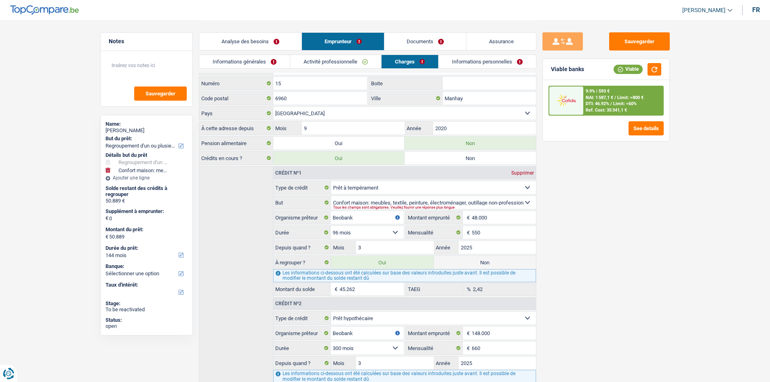
scroll to position [0, 0]
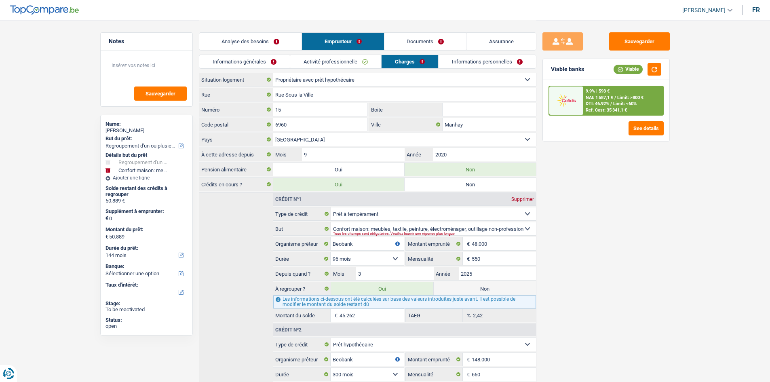
click at [259, 59] on link "Informations générales" at bounding box center [244, 61] width 91 height 13
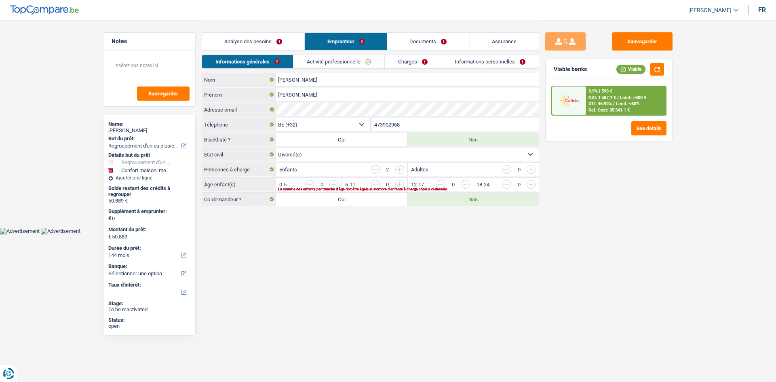
click at [274, 41] on link "Analyse des besoins" at bounding box center [253, 41] width 103 height 17
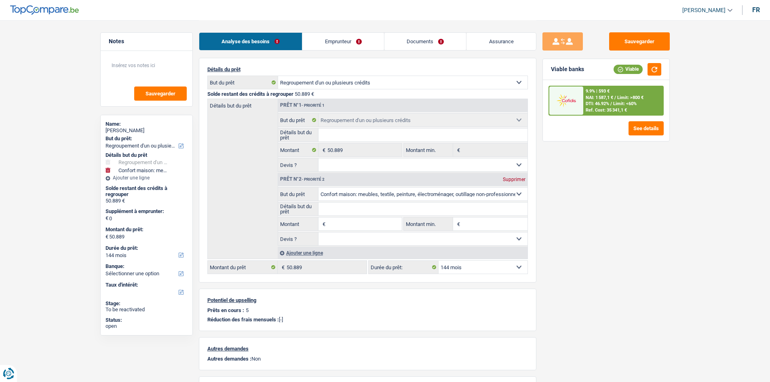
scroll to position [121, 0]
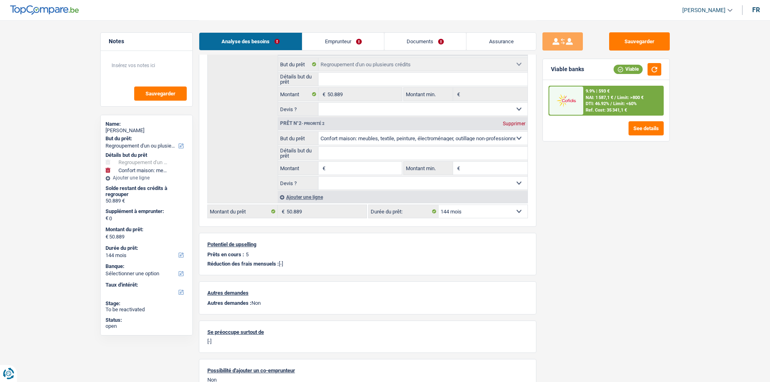
click at [629, 172] on div "Sauvegarder Viable banks Viable 9.9% | 593 € NAI: 1 587,1 € / Limit: >800 € DTI…" at bounding box center [605, 200] width 139 height 337
click at [635, 105] on span "Limit: <60%" at bounding box center [624, 103] width 23 height 5
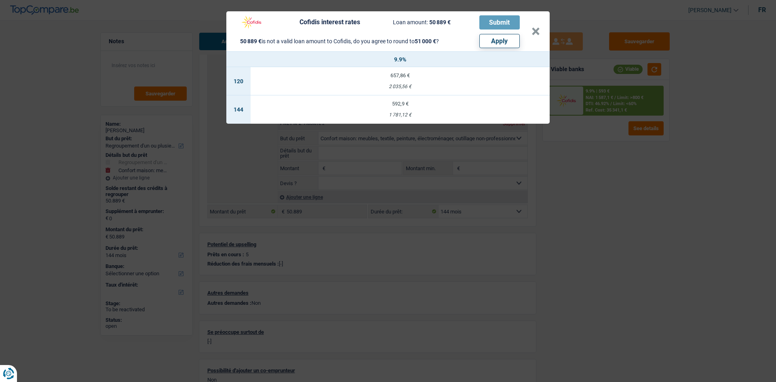
click at [637, 186] on div "Cofidis interest rates Loan amount: 50 889 € Submit 50 889 € is not a valid loa…" at bounding box center [388, 191] width 776 height 382
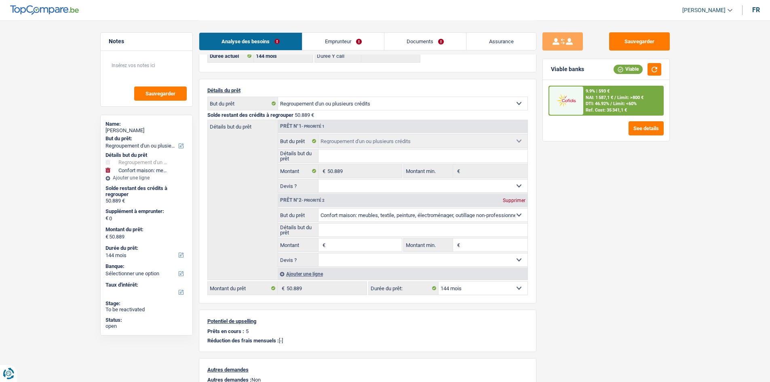
scroll to position [0, 0]
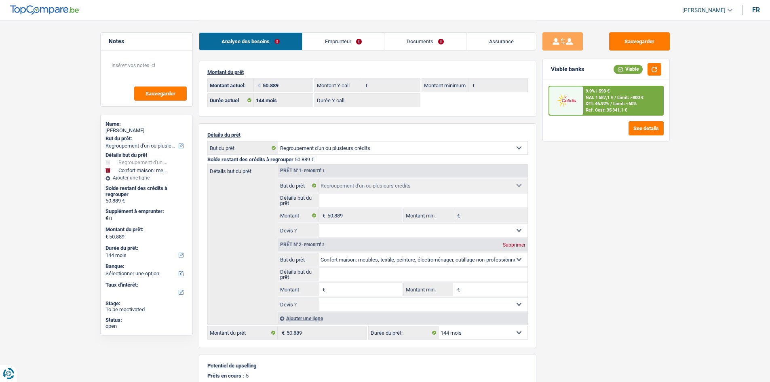
click at [371, 44] on link "Emprunteur" at bounding box center [343, 41] width 82 height 17
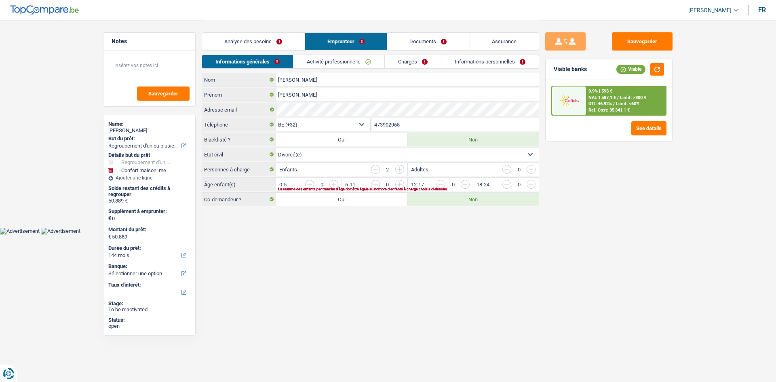
click at [418, 59] on link "Charges" at bounding box center [413, 61] width 56 height 13
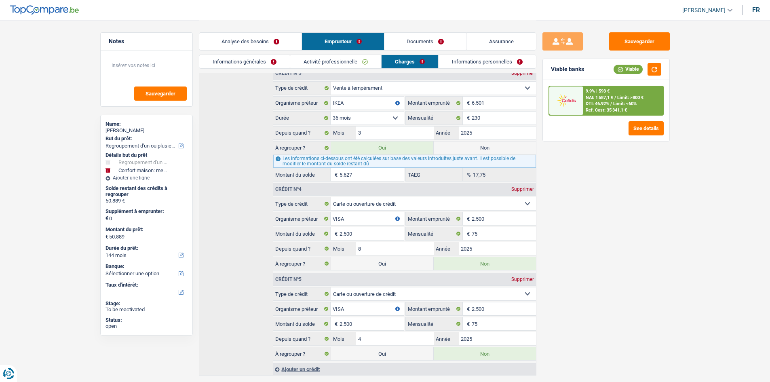
scroll to position [364, 0]
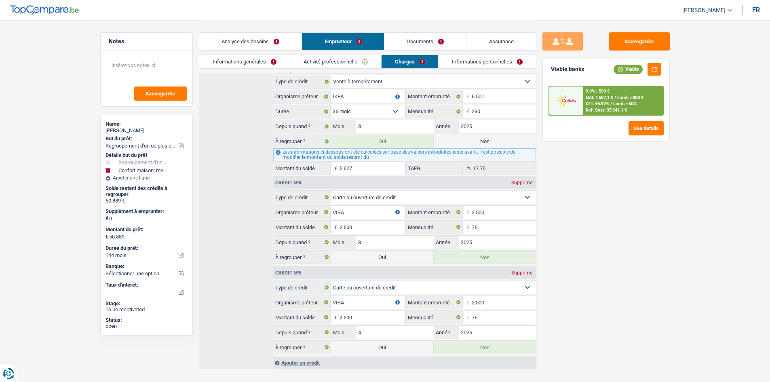
click at [282, 55] on li "Informations générales" at bounding box center [244, 62] width 91 height 14
click at [282, 58] on link "Informations générales" at bounding box center [244, 61] width 91 height 13
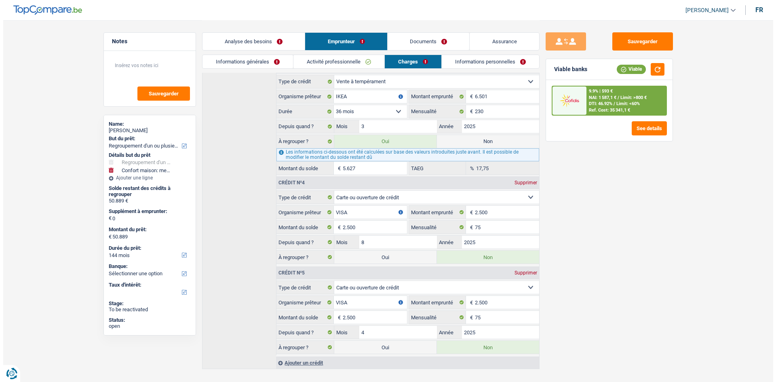
scroll to position [0, 0]
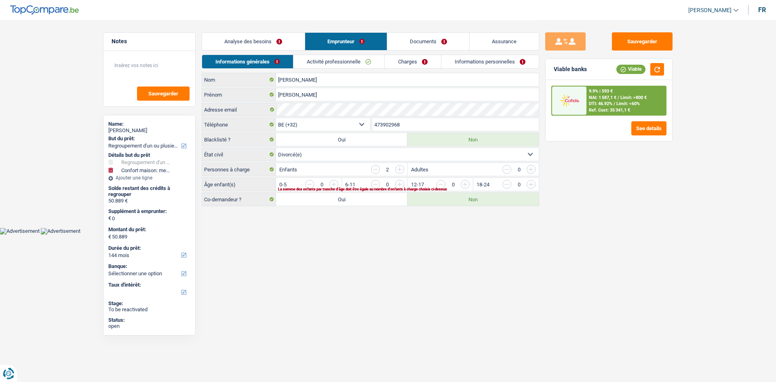
click at [408, 63] on link "Charges" at bounding box center [413, 61] width 56 height 13
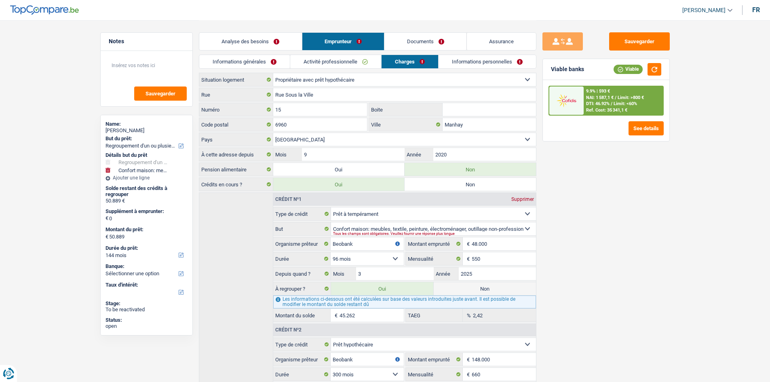
click at [633, 239] on div "Sauvegarder Viable banks Viable 9.9% | 593 € NAI: 1 587,1 € / Limit: >800 € DTI…" at bounding box center [605, 200] width 139 height 337
click at [650, 125] on button "See details" at bounding box center [645, 128] width 35 height 14
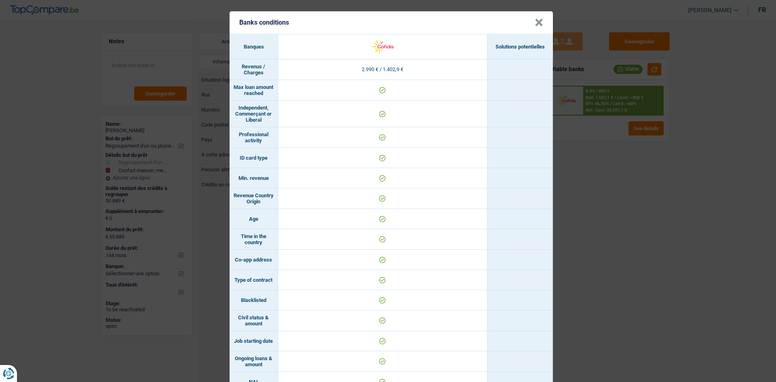
click at [629, 192] on div "Banks conditions × Banques Solutions potentielles Revenus / Charges 2.990 € / 1…" at bounding box center [388, 191] width 776 height 382
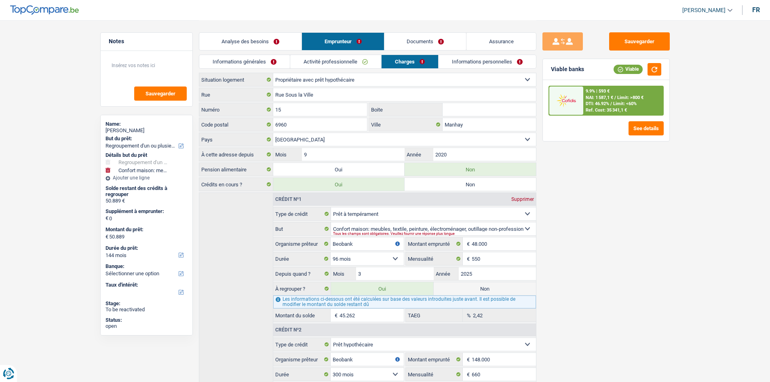
click at [628, 110] on div "9.9% | 593 € NAI: 1 587,1 € / Limit: >800 € DTI: 46.92% / Limit: <60% Ref. Cost…" at bounding box center [623, 100] width 80 height 28
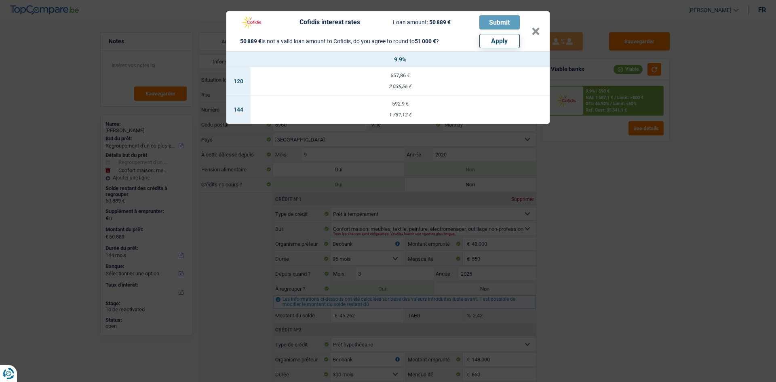
click at [625, 194] on div "Cofidis interest rates Loan amount: 50 889 € Submit 50 889 € is not a valid loa…" at bounding box center [388, 191] width 776 height 382
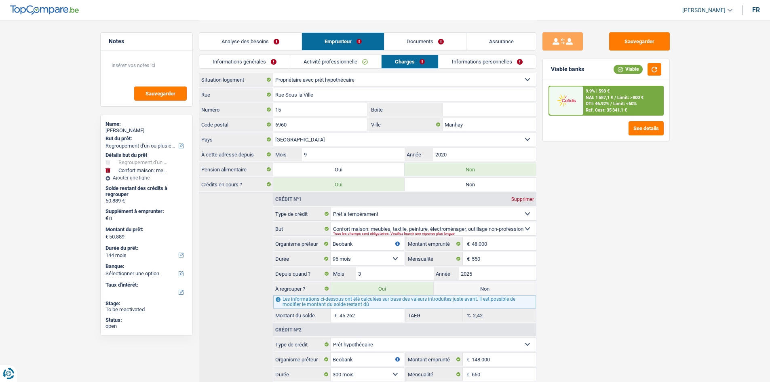
click at [271, 61] on link "Informations générales" at bounding box center [244, 61] width 91 height 13
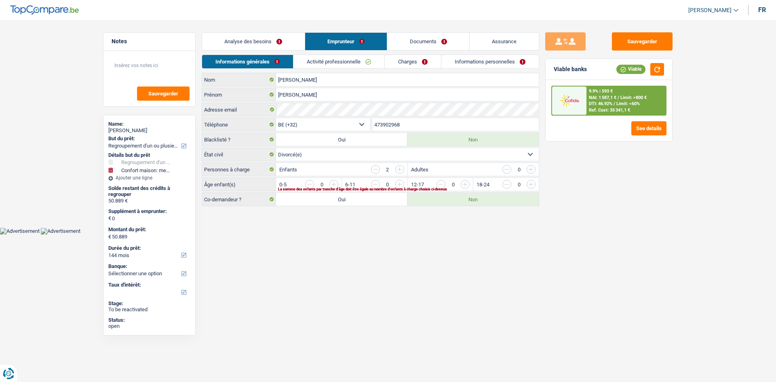
click at [328, 61] on link "Activité professionnelle" at bounding box center [338, 61] width 91 height 13
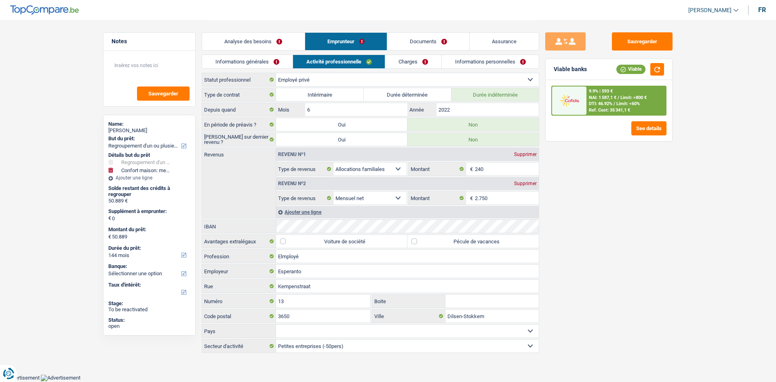
click at [273, 40] on link "Analyse des besoins" at bounding box center [253, 41] width 103 height 17
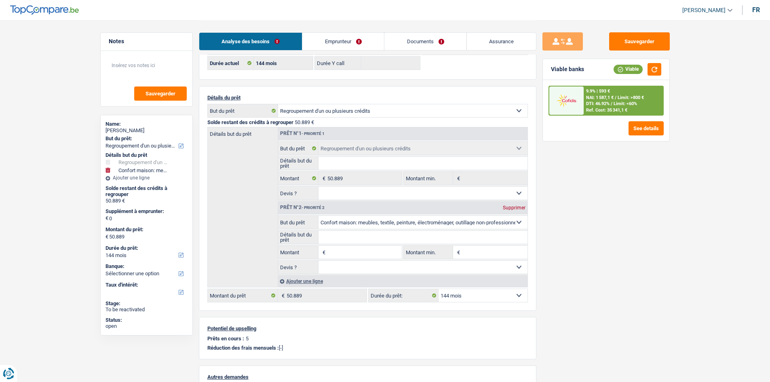
scroll to position [81, 0]
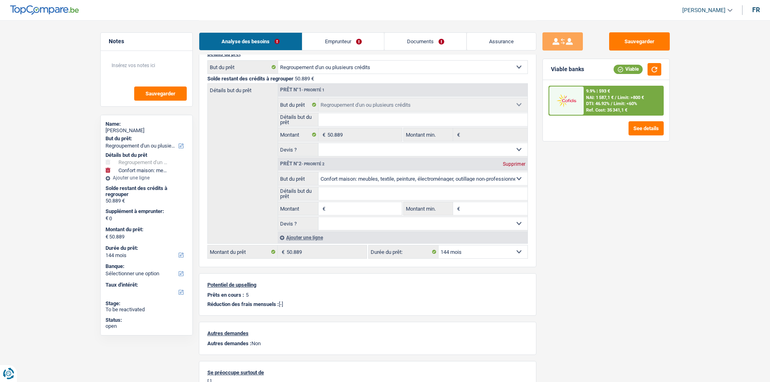
click at [354, 207] on input "Montant" at bounding box center [364, 208] width 74 height 13
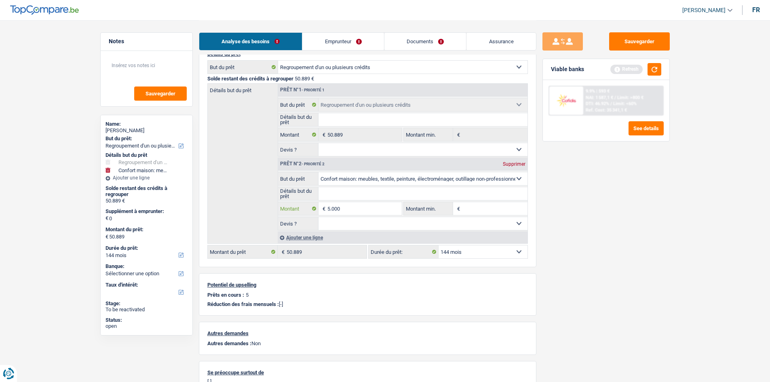
click at [358, 207] on input "5.000" at bounding box center [364, 208] width 74 height 13
type input "5.000"
type input "55.889"
type input "5.000"
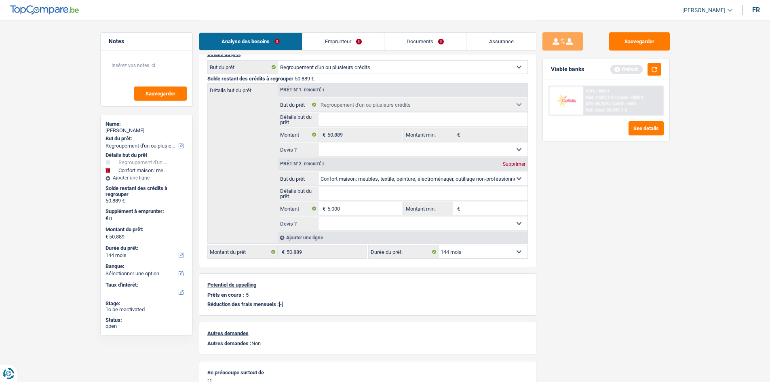
type input "55.889"
click at [469, 202] on input "Montant min." at bounding box center [494, 208] width 65 height 13
paste input "5.000"
type input "5.000"
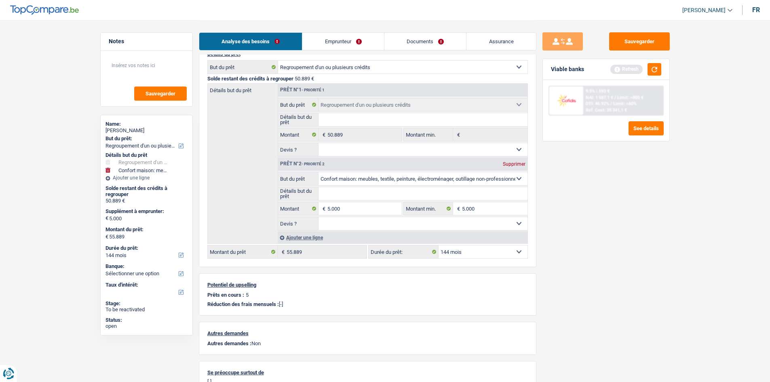
type input "5.000"
drag, startPoint x: 385, startPoint y: 224, endPoint x: 385, endPoint y: 230, distance: 5.3
click at [385, 224] on select "Oui Non Non répondu Sélectionner une option" at bounding box center [422, 223] width 209 height 13
select select "yes"
click at [318, 217] on select "Oui Non Non répondu Sélectionner une option" at bounding box center [422, 223] width 209 height 13
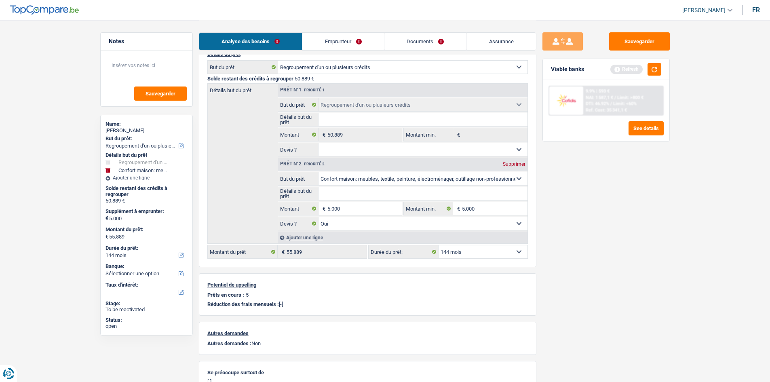
click at [600, 218] on div "Sauvegarder Viable banks Refresh 9.9% | 593 € NAI: 1 587,1 € / Limit: >800 € DT…" at bounding box center [605, 200] width 139 height 337
click at [655, 70] on button "button" at bounding box center [654, 69] width 14 height 13
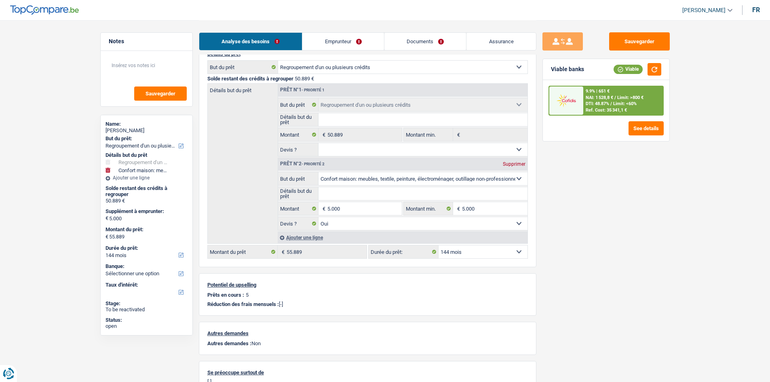
click at [330, 47] on link "Emprunteur" at bounding box center [343, 41] width 82 height 17
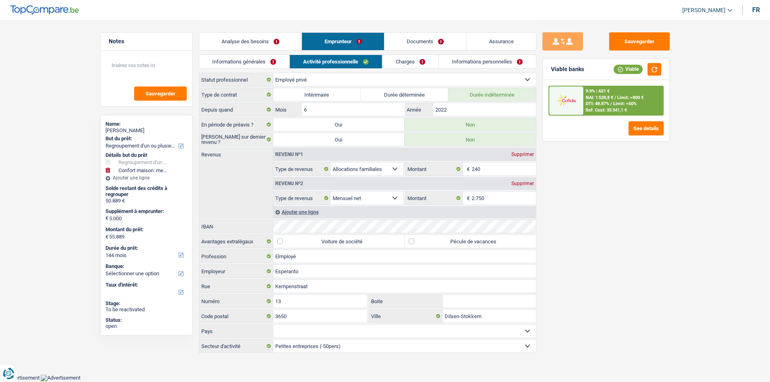
scroll to position [0, 0]
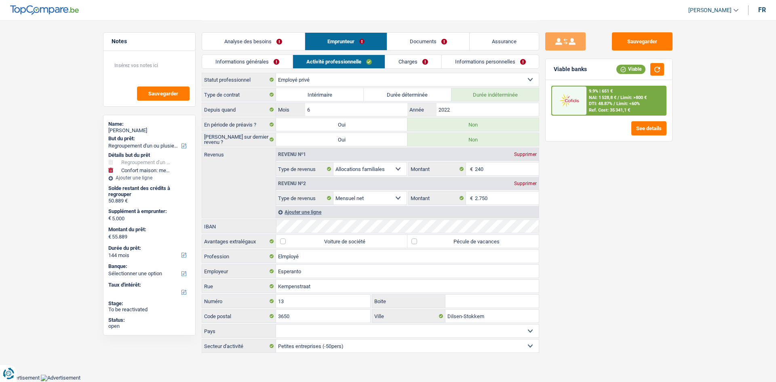
click at [406, 61] on link "Charges" at bounding box center [413, 61] width 56 height 13
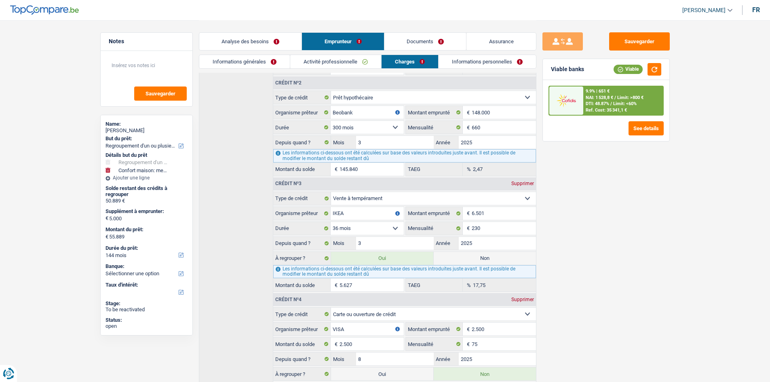
scroll to position [283, 0]
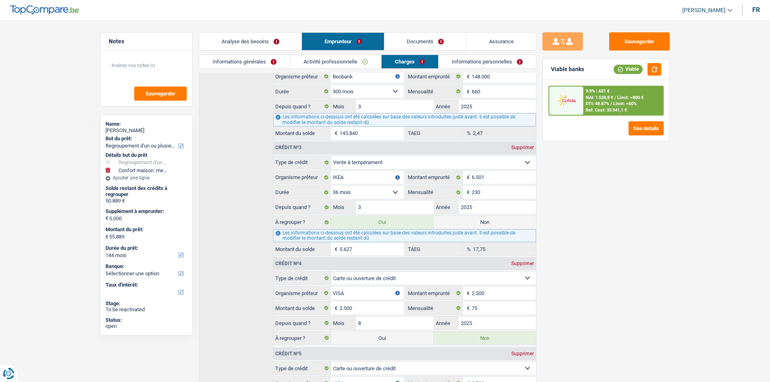
click at [264, 64] on link "Informations générales" at bounding box center [244, 61] width 91 height 13
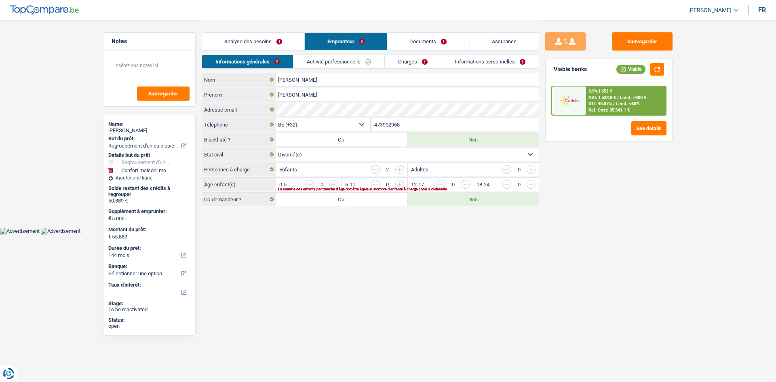
click at [267, 38] on link "Analyse des besoins" at bounding box center [253, 41] width 103 height 17
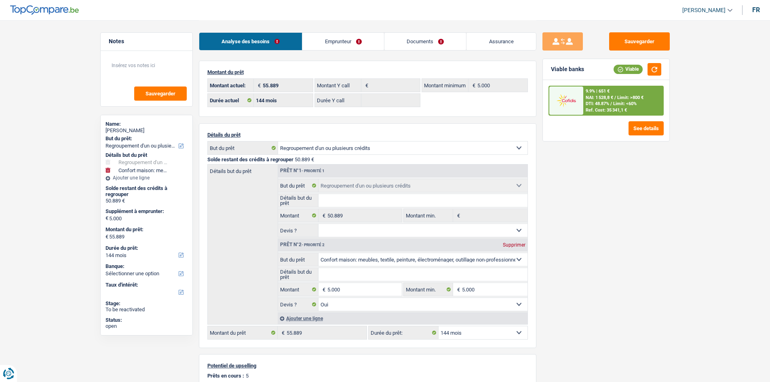
click at [605, 171] on div "Sauvegarder Viable banks Viable 9.9% | 651 € NAI: 1 528,8 € / Limit: >800 € DTI…" at bounding box center [605, 200] width 139 height 337
click at [637, 95] on span "Limit: >800 €" at bounding box center [630, 97] width 26 height 5
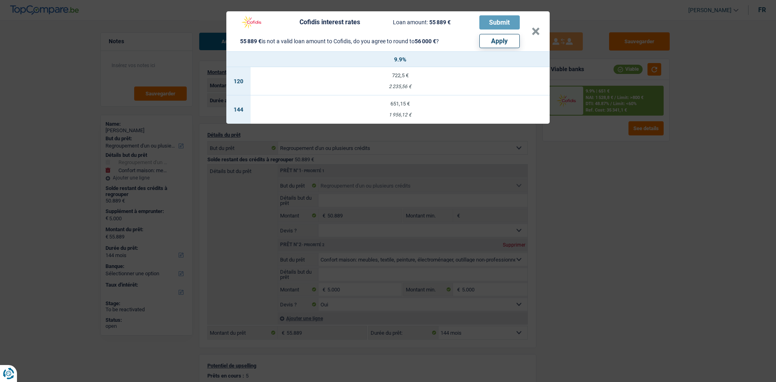
click at [630, 169] on div "Cofidis interest rates Loan amount: 55 889 € Submit 55 889 € is not a valid loa…" at bounding box center [388, 191] width 776 height 382
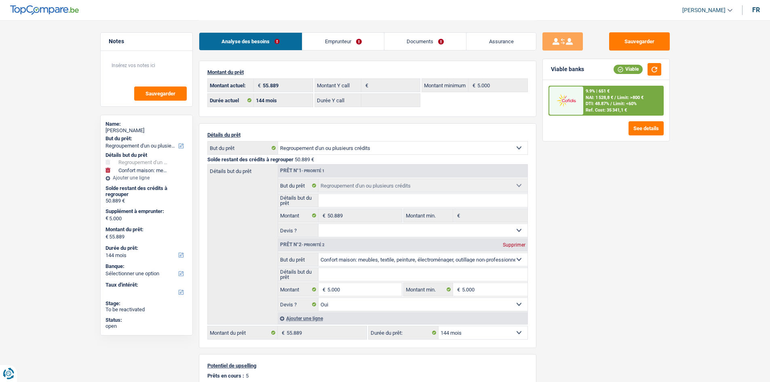
click at [351, 44] on link "Emprunteur" at bounding box center [343, 41] width 82 height 17
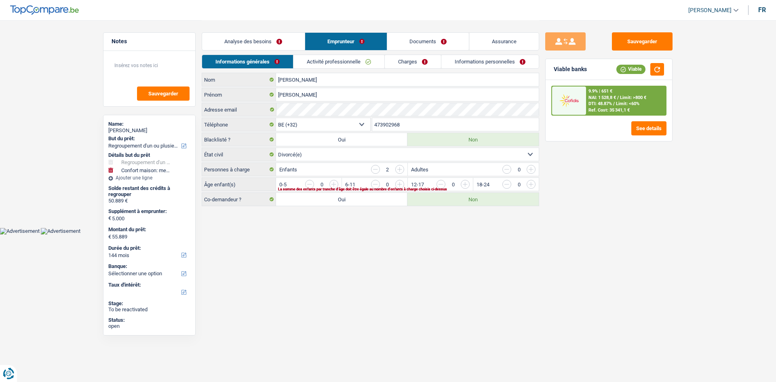
click at [422, 59] on link "Charges" at bounding box center [413, 61] width 56 height 13
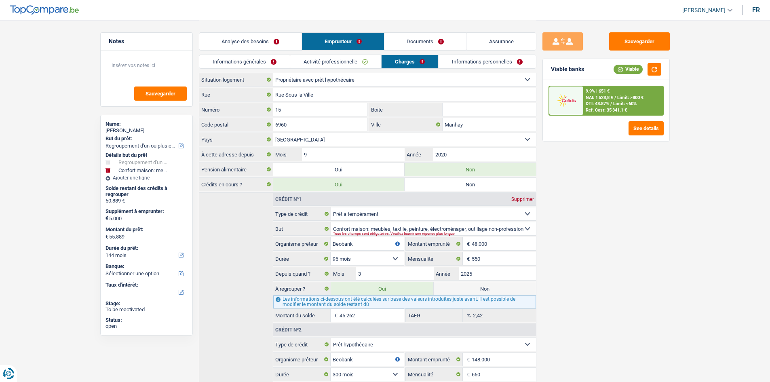
click at [246, 40] on link "Analyse des besoins" at bounding box center [250, 41] width 103 height 17
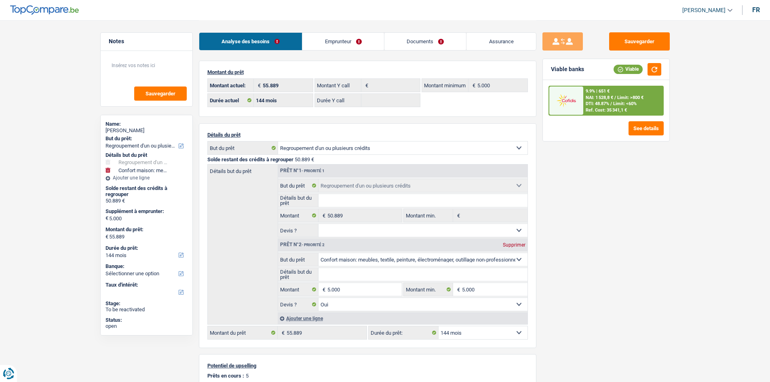
click at [614, 242] on div "Sauvegarder Viable banks Viable 9.9% | 651 € NAI: 1 528,8 € / Limit: >800 € DTI…" at bounding box center [605, 200] width 139 height 337
click at [592, 106] on span "DTI: 48.87%" at bounding box center [597, 103] width 23 height 5
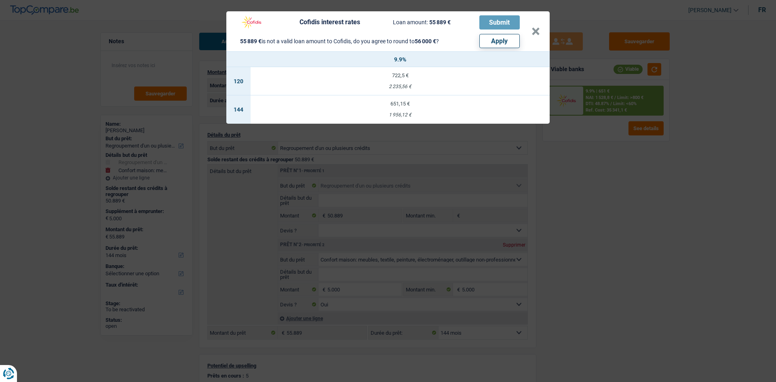
click at [590, 206] on div "Cofidis interest rates Loan amount: 55 889 € Submit 55 889 € is not a valid loa…" at bounding box center [388, 191] width 776 height 382
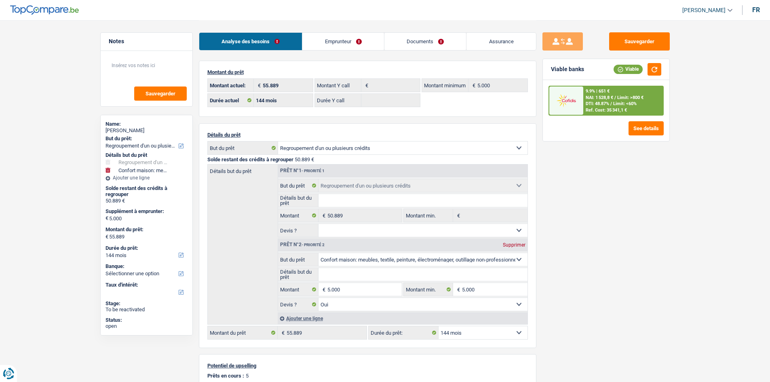
click at [366, 45] on link "Emprunteur" at bounding box center [343, 41] width 82 height 17
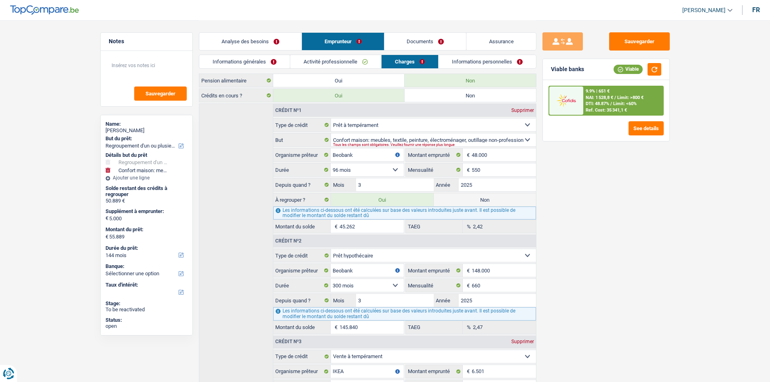
scroll to position [81, 0]
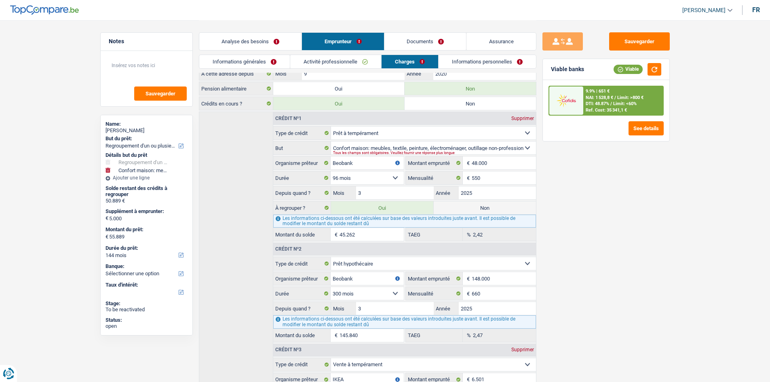
click at [607, 248] on div "Sauvegarder Viable banks Viable 9.9% | 651 € NAI: 1 528,8 € / Limit: >800 € DTI…" at bounding box center [605, 200] width 139 height 337
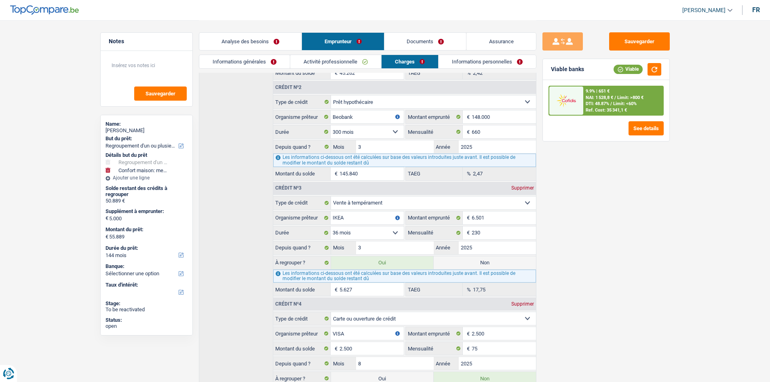
scroll to position [364, 0]
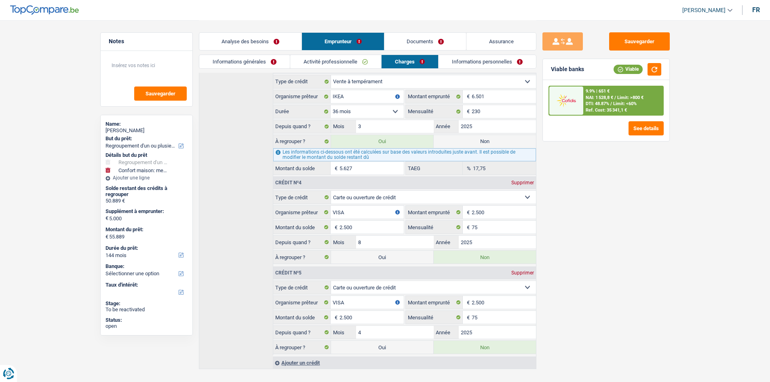
click at [592, 206] on div "Sauvegarder Viable banks Viable 9.9% | 651 € NAI: 1 528,8 € / Limit: >800 € DTI…" at bounding box center [605, 200] width 139 height 337
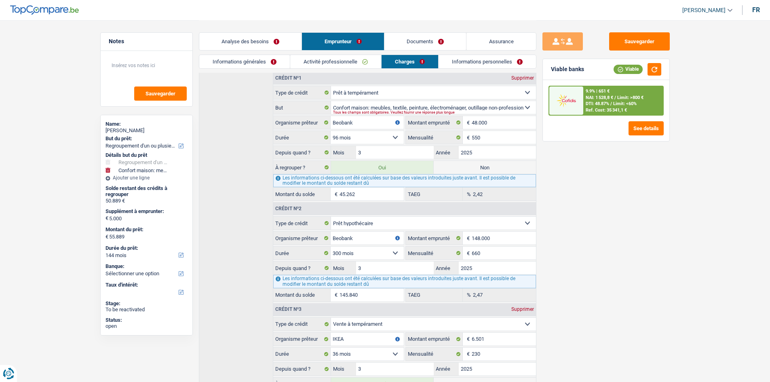
scroll to position [0, 0]
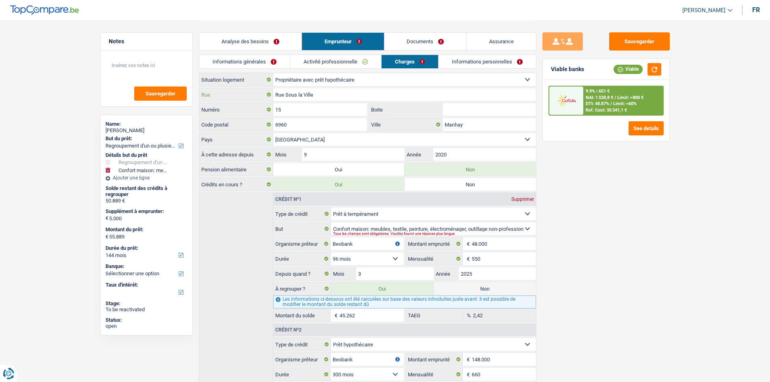
click at [322, 95] on input "Rue Sous la Ville" at bounding box center [404, 94] width 263 height 13
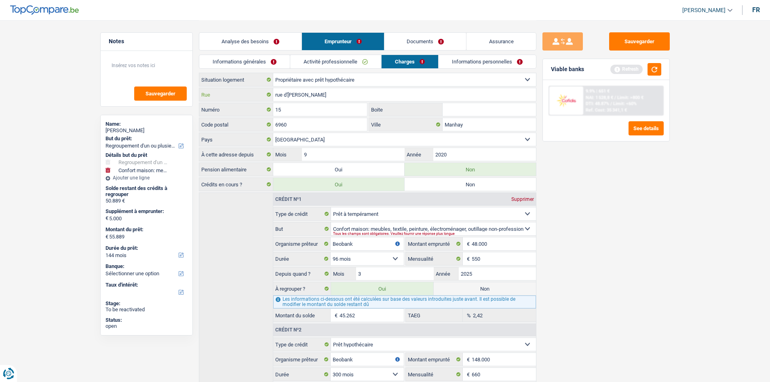
drag, startPoint x: 304, startPoint y: 95, endPoint x: 288, endPoint y: 95, distance: 16.2
click at [288, 95] on input "rue d'[PERSON_NAME]" at bounding box center [404, 94] width 263 height 13
type input "rue d'erezee"
click at [324, 109] on input "15" at bounding box center [320, 109] width 94 height 13
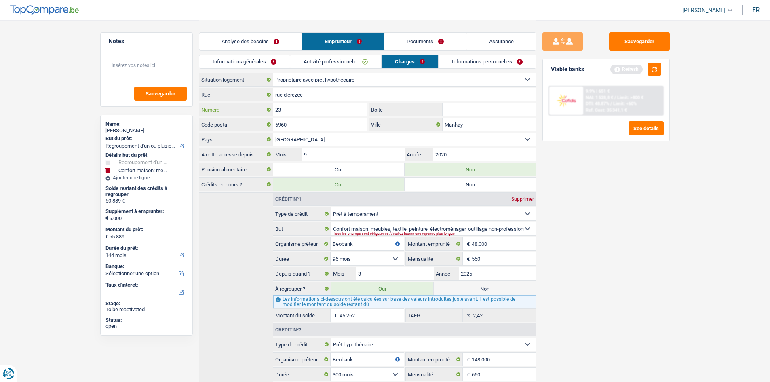
type input "23"
click at [473, 102] on div "[GEOGRAPHIC_DATA] Boite 6960 Code postal Manhay Ville [GEOGRAPHIC_DATA] [GEOGRA…" at bounding box center [367, 117] width 337 height 59
click at [474, 104] on input "Boite" at bounding box center [488, 109] width 93 height 13
type input "22"
click at [308, 124] on input "6960" at bounding box center [320, 124] width 94 height 13
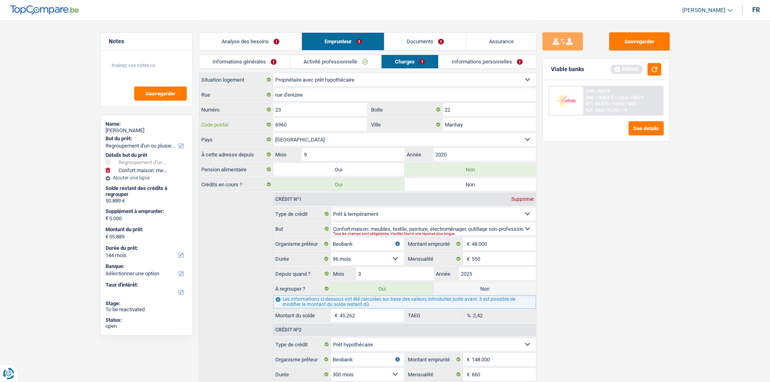
click at [308, 124] on input "6960" at bounding box center [320, 124] width 94 height 13
click at [632, 198] on div "Sauvegarder Viable banks Refresh 9.9% | 651 € NAI: 1 528,8 € / Limit: >800 € DT…" at bounding box center [605, 200] width 139 height 337
click at [654, 65] on button "button" at bounding box center [654, 69] width 14 height 13
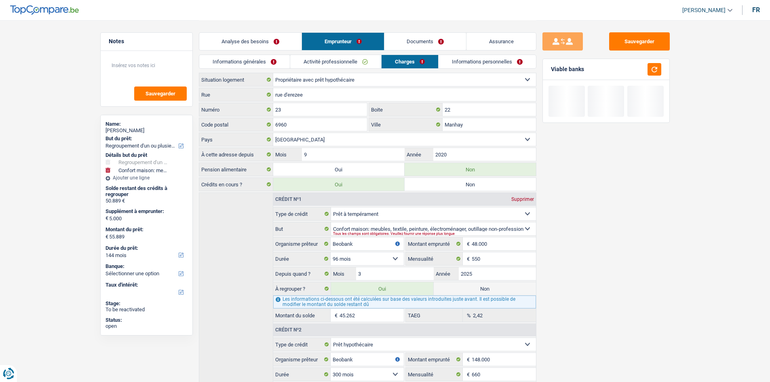
click at [492, 59] on link "Informations personnelles" at bounding box center [486, 61] width 97 height 13
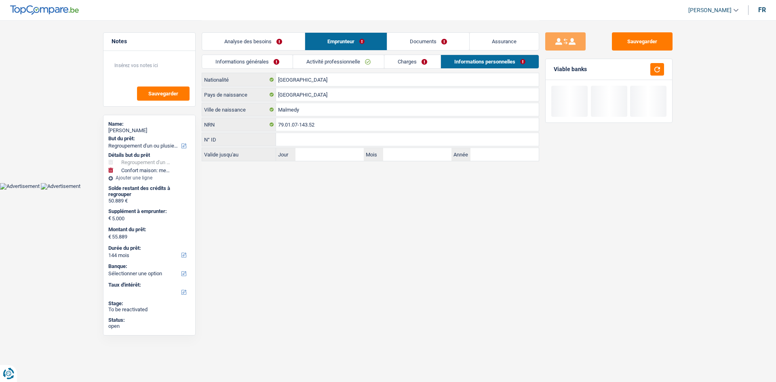
click at [428, 58] on link "Charges" at bounding box center [412, 61] width 56 height 13
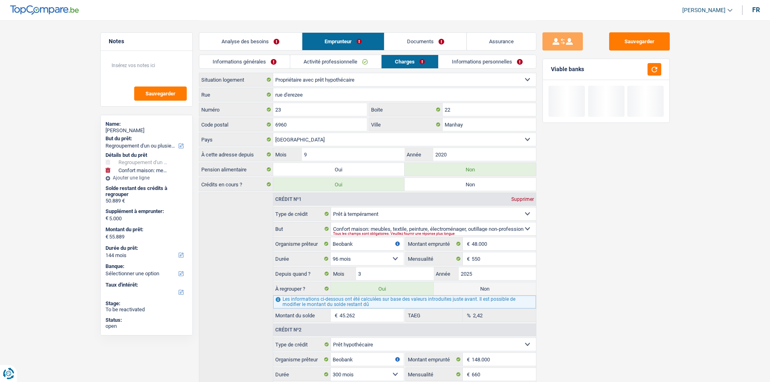
click at [348, 61] on link "Activité professionnelle" at bounding box center [335, 61] width 91 height 13
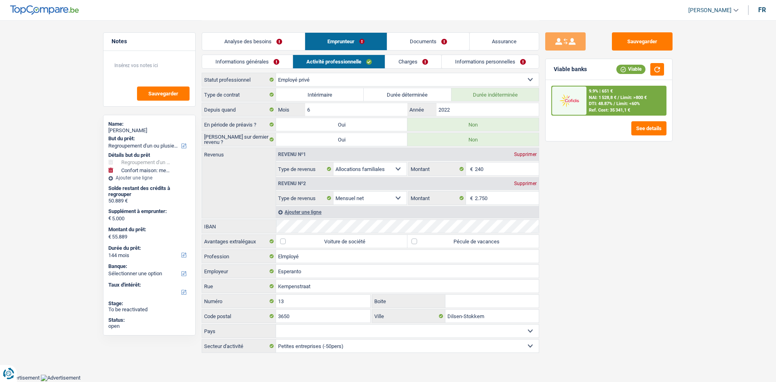
click at [332, 332] on select "[GEOGRAPHIC_DATA] [GEOGRAPHIC_DATA] [GEOGRAPHIC_DATA] [GEOGRAPHIC_DATA] [GEOGRA…" at bounding box center [407, 330] width 263 height 13
select select "BE"
click at [276, 324] on select "[GEOGRAPHIC_DATA] [GEOGRAPHIC_DATA] [GEOGRAPHIC_DATA] [GEOGRAPHIC_DATA] [GEOGRA…" at bounding box center [407, 330] width 263 height 13
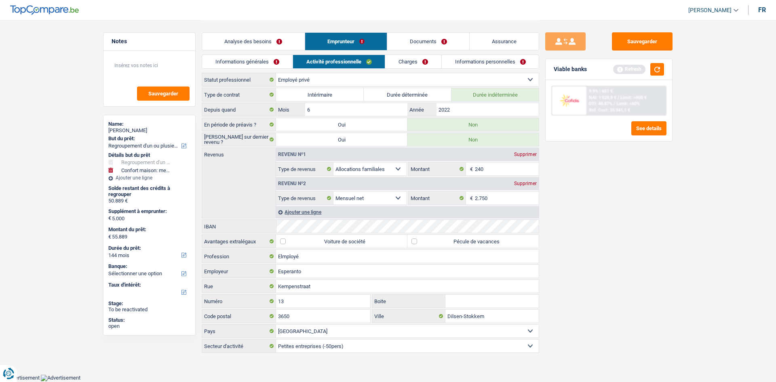
click at [271, 62] on link "Informations générales" at bounding box center [247, 61] width 91 height 13
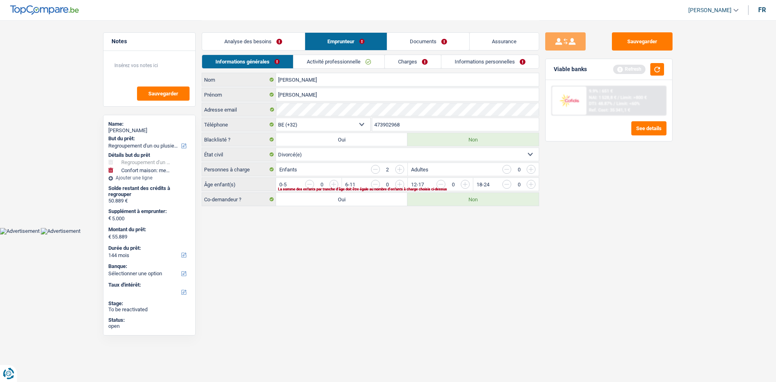
click at [402, 183] on input "button" at bounding box center [563, 186] width 337 height 13
click at [661, 72] on button "button" at bounding box center [657, 69] width 14 height 13
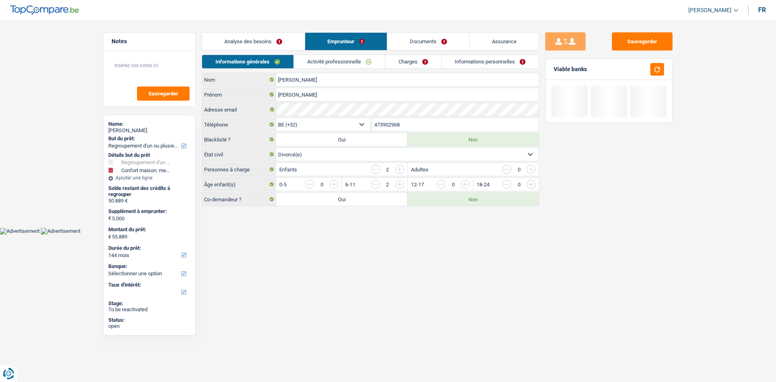
click at [299, 44] on link "Analyse des besoins" at bounding box center [253, 41] width 103 height 17
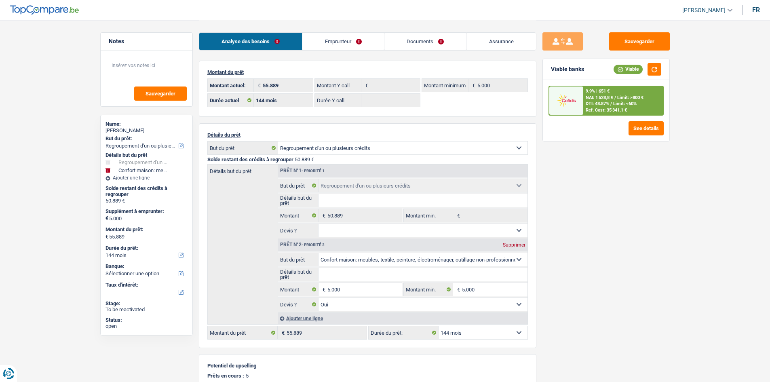
click at [398, 272] on input "Détails but du prêt" at bounding box center [422, 274] width 209 height 13
paste input "Ameublement + Sommier + Lit + Lave vaisselle + Lave linge + TV + Frigo"
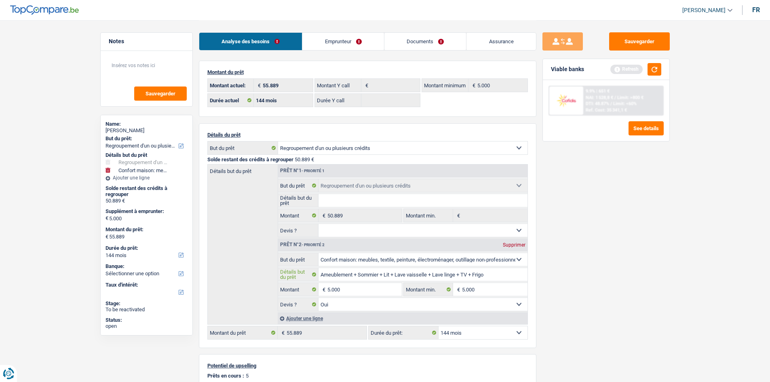
type input "Ameublement + Sommier + Lit + Lave vaisselle + Lave linge + TV + Frigo"
click at [671, 232] on div "Sauvegarder Viable banks Refresh 9.9% | 651 € NAI: 1 528,8 € / Limit: >800 € DT…" at bounding box center [605, 200] width 139 height 337
click at [418, 197] on input "Détails but du prêt" at bounding box center [422, 200] width 209 height 13
type input "Regroupement"
click at [357, 30] on div "Analyse des besoins Emprunteur Documents Assurance" at bounding box center [367, 37] width 337 height 34
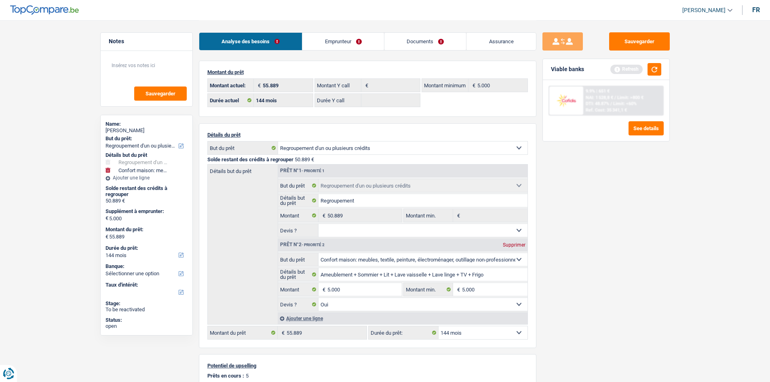
click at [352, 37] on link "Emprunteur" at bounding box center [343, 41] width 82 height 17
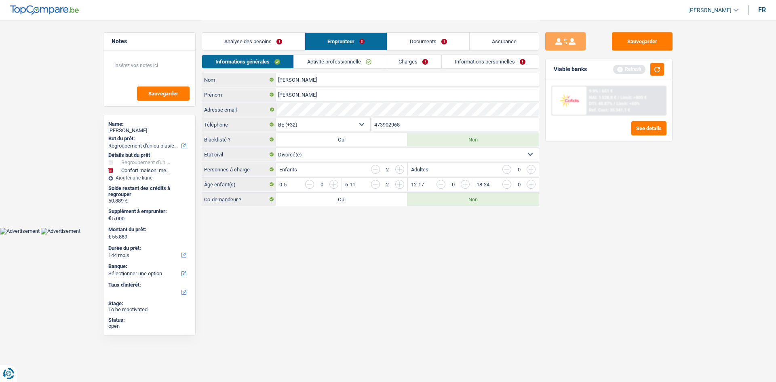
click at [269, 46] on link "Analyse des besoins" at bounding box center [253, 41] width 103 height 17
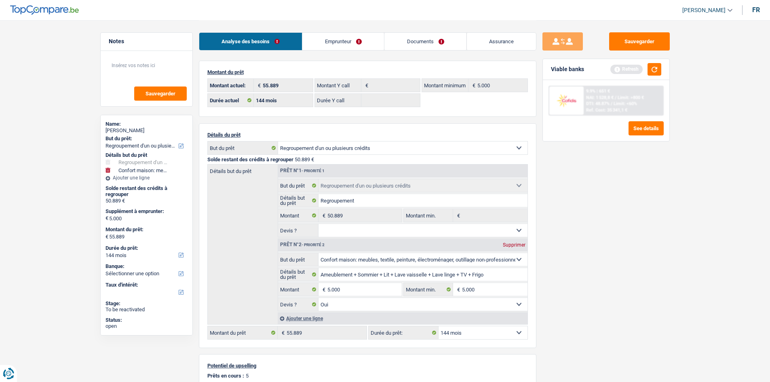
drag, startPoint x: 419, startPoint y: 228, endPoint x: 418, endPoint y: 236, distance: 7.7
click at [419, 228] on select "Oui Non Non répondu Sélectionner une option" at bounding box center [422, 230] width 209 height 13
select select "yes"
click at [318, 224] on select "Oui Non Non répondu Sélectionner une option" at bounding box center [422, 230] width 209 height 13
click at [324, 36] on link "Emprunteur" at bounding box center [343, 41] width 82 height 17
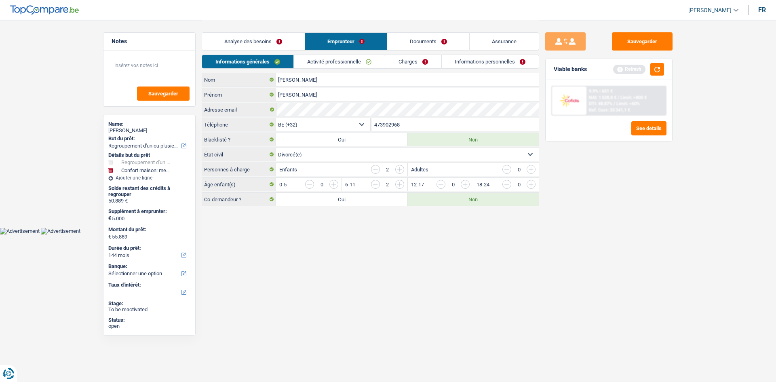
click at [678, 199] on div "Sauvegarder Viable banks Refresh 9.9% | 651 € NAI: 1 528,8 € / Limit: >800 € DT…" at bounding box center [608, 200] width 139 height 337
click at [350, 59] on link "Activité professionnelle" at bounding box center [339, 61] width 91 height 13
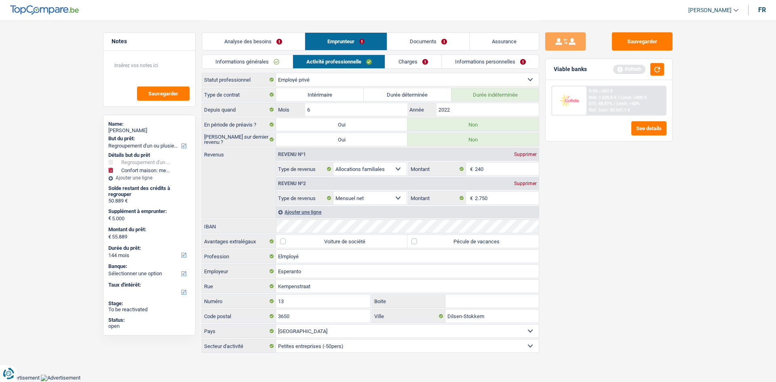
click at [636, 199] on div "Sauvegarder Viable banks Refresh 9.9% | 651 € NAI: 1 528,8 € / Limit: >800 € DT…" at bounding box center [608, 200] width 139 height 337
click at [655, 68] on button "button" at bounding box center [657, 69] width 14 height 13
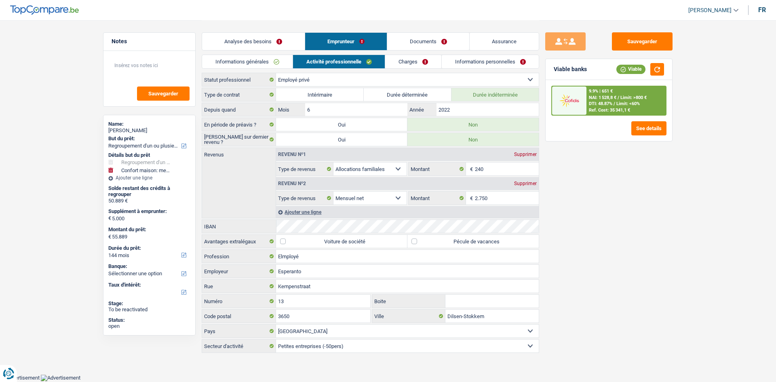
click at [412, 58] on link "Charges" at bounding box center [413, 61] width 56 height 13
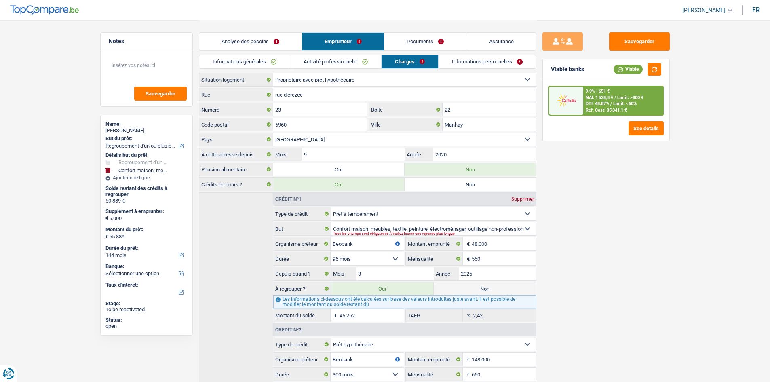
click at [467, 65] on link "Informations personnelles" at bounding box center [486, 61] width 97 height 13
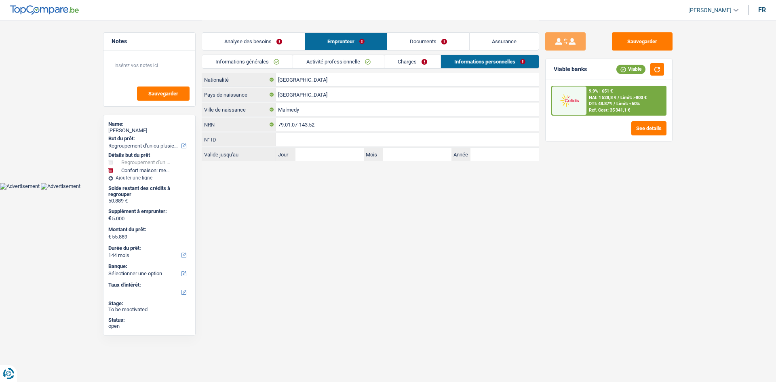
click at [443, 42] on link "Documents" at bounding box center [428, 41] width 82 height 17
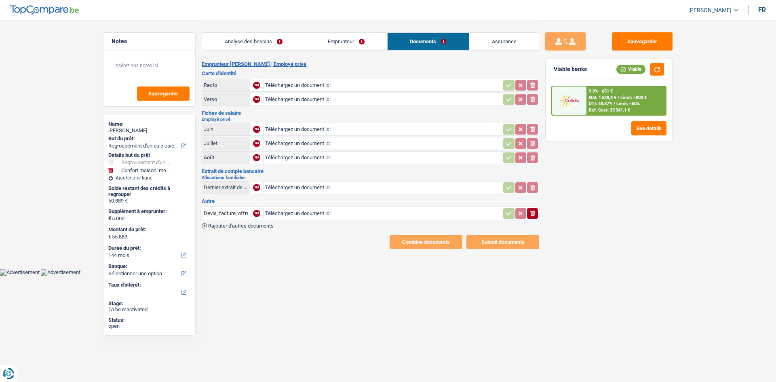
click at [270, 40] on link "Analyse des besoins" at bounding box center [253, 41] width 103 height 17
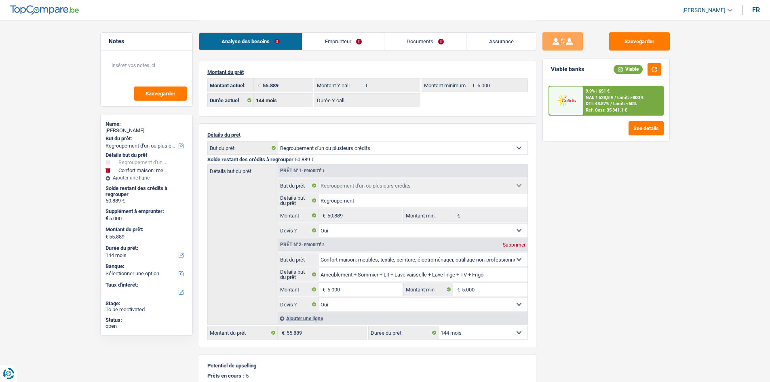
click at [48, 88] on main "Notes Sauvegarder Name: [PERSON_NAME] But du prêt: Confort maison: meubles, tex…" at bounding box center [385, 269] width 770 height 539
click at [658, 44] on button "Sauvegarder" at bounding box center [639, 41] width 61 height 18
click at [636, 217] on div "Sauvegarder Viable banks Viable 9.9% | 651 € NAI: 1 528,8 € / Limit: >800 € DTI…" at bounding box center [605, 200] width 139 height 337
click at [42, 122] on main "Notes Sauvegarder Name: [PERSON_NAME] But du prêt: Confort maison: meubles, tex…" at bounding box center [385, 269] width 770 height 539
click at [625, 213] on div "Sauvegarder Viable banks Viable 9.9% | 651 € NAI: 1 528,8 € / Limit: >800 € DTI…" at bounding box center [605, 200] width 139 height 337
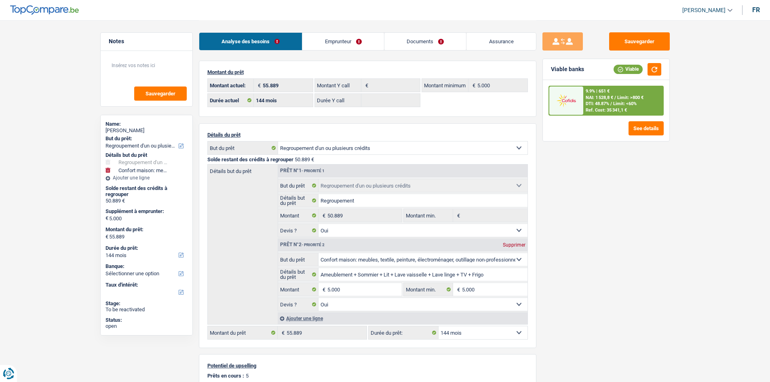
click at [331, 46] on link "Emprunteur" at bounding box center [343, 41] width 82 height 17
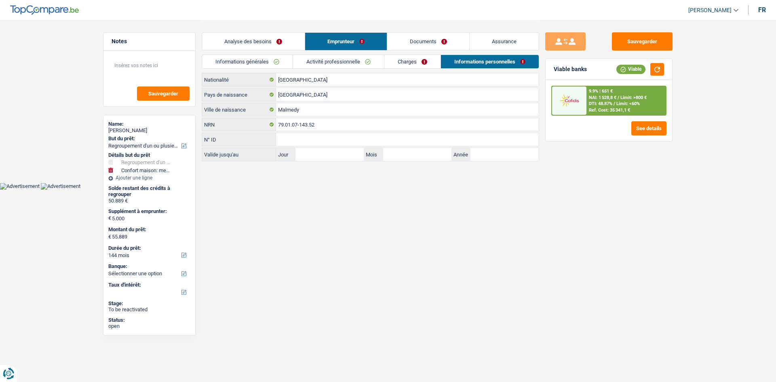
click at [277, 65] on link "Informations générales" at bounding box center [247, 61] width 91 height 13
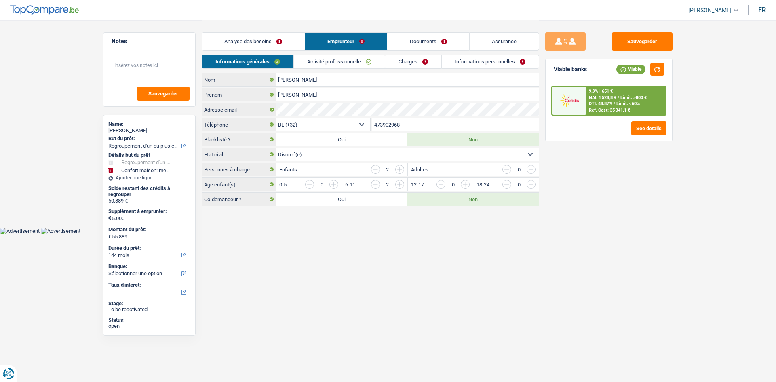
click at [328, 65] on link "Activité professionnelle" at bounding box center [339, 61] width 91 height 13
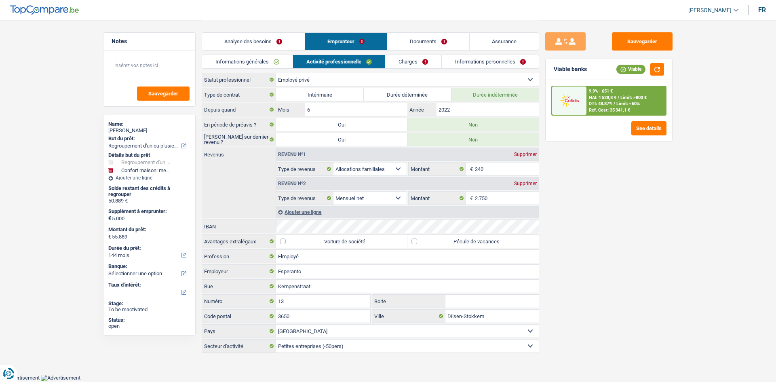
click at [401, 64] on link "Charges" at bounding box center [413, 61] width 56 height 13
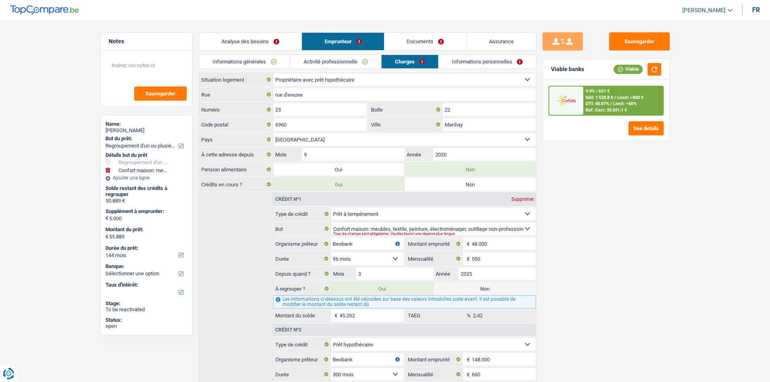
click at [486, 56] on link "Informations personnelles" at bounding box center [486, 61] width 97 height 13
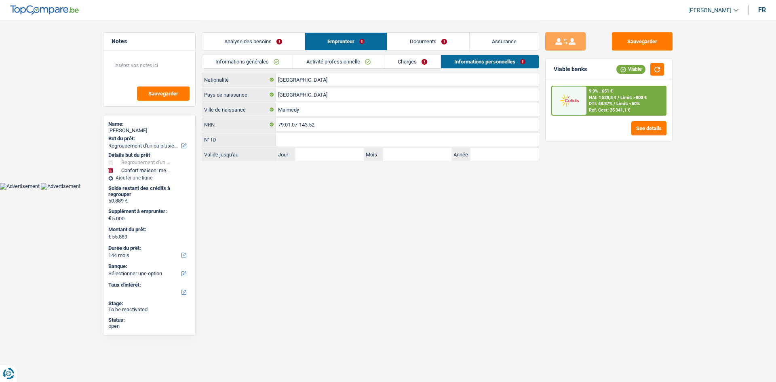
click at [409, 61] on link "Charges" at bounding box center [412, 61] width 56 height 13
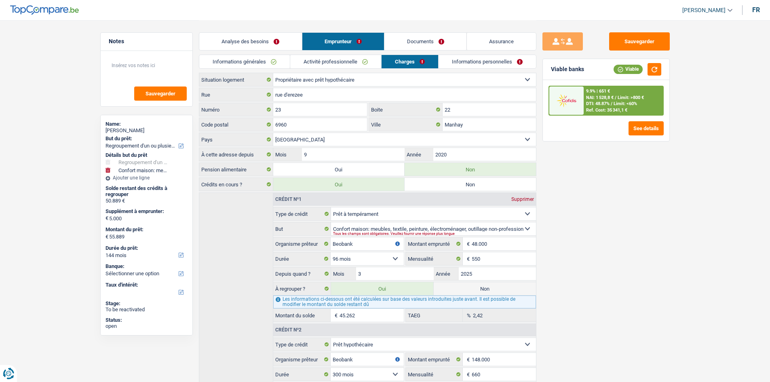
click at [341, 65] on link "Activité professionnelle" at bounding box center [335, 61] width 91 height 13
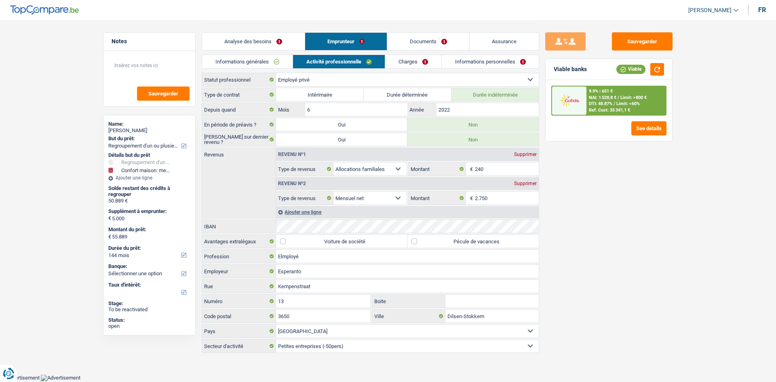
drag, startPoint x: 282, startPoint y: 61, endPoint x: 299, endPoint y: 53, distance: 18.5
click at [282, 61] on link "Informations générales" at bounding box center [247, 61] width 91 height 13
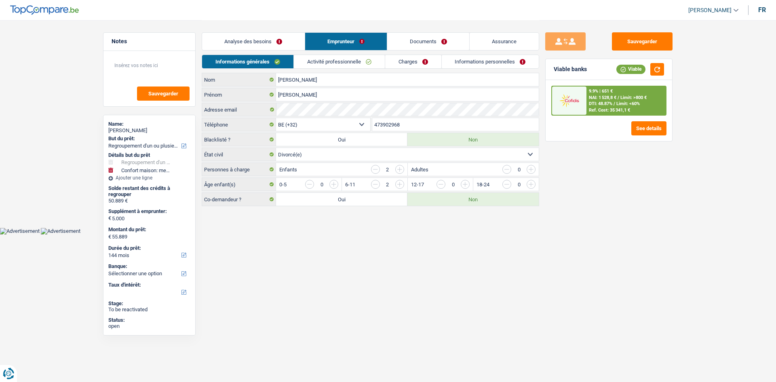
click at [293, 39] on link "Analyse des besoins" at bounding box center [253, 41] width 103 height 17
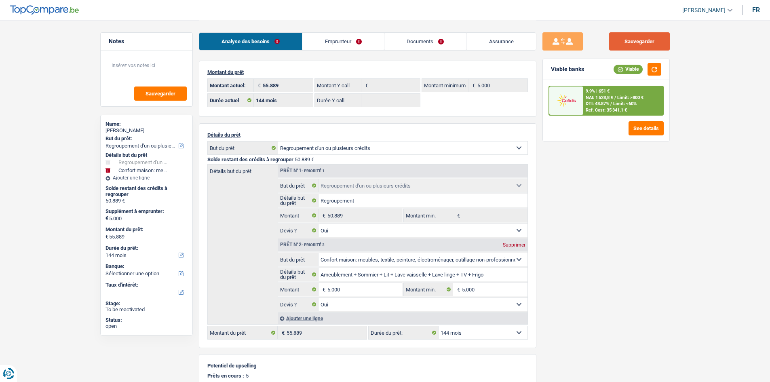
click at [643, 38] on button "Sauvegarder" at bounding box center [639, 41] width 61 height 18
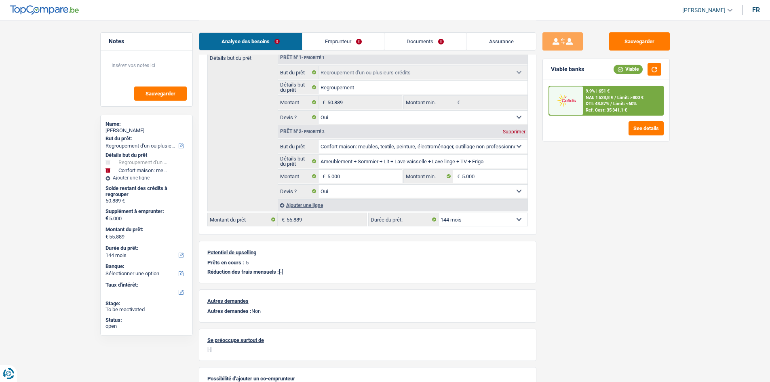
scroll to position [163, 0]
